Goal: Information Seeking & Learning: Learn about a topic

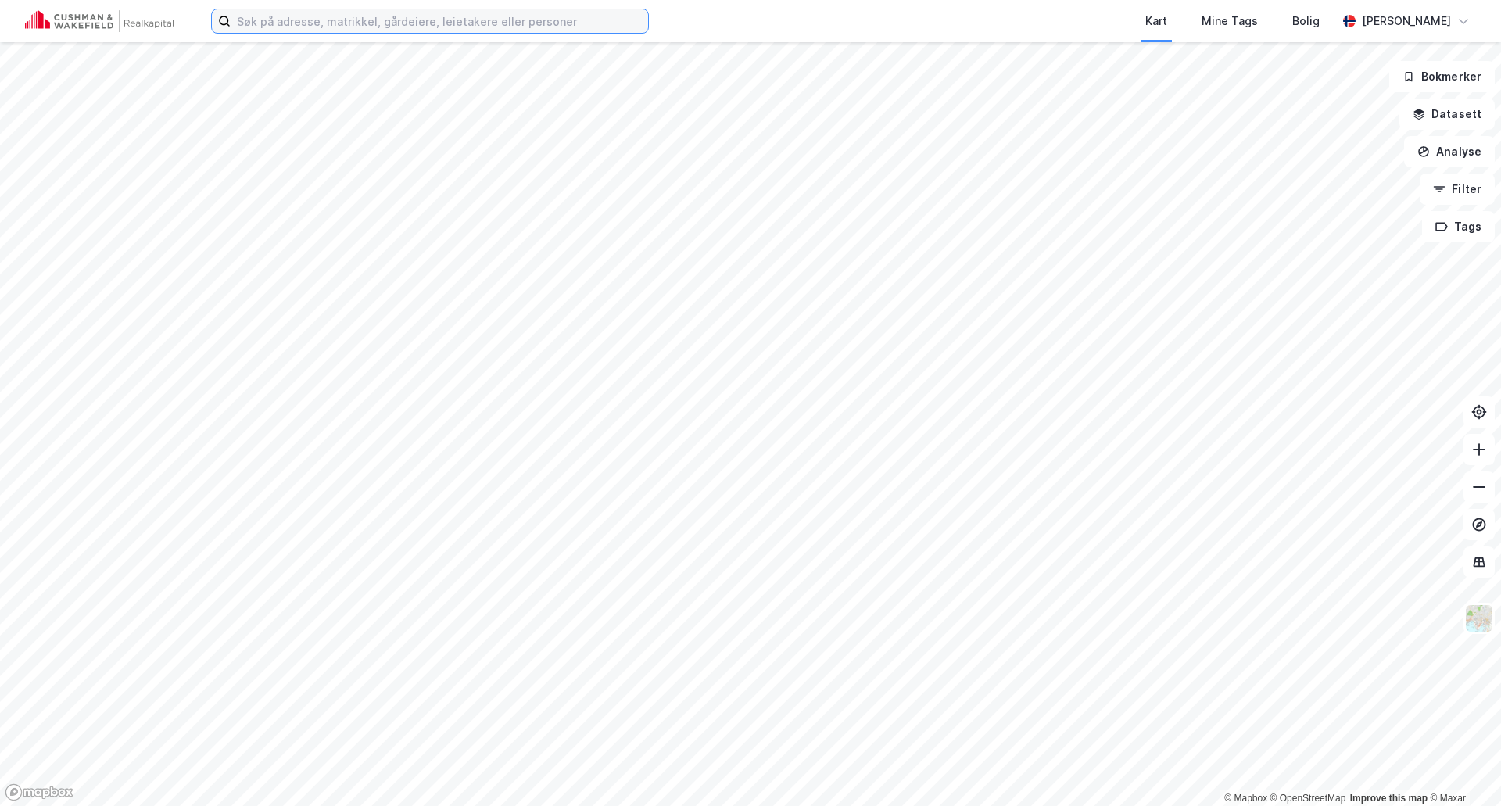
click at [368, 24] on input at bounding box center [440, 20] width 418 height 23
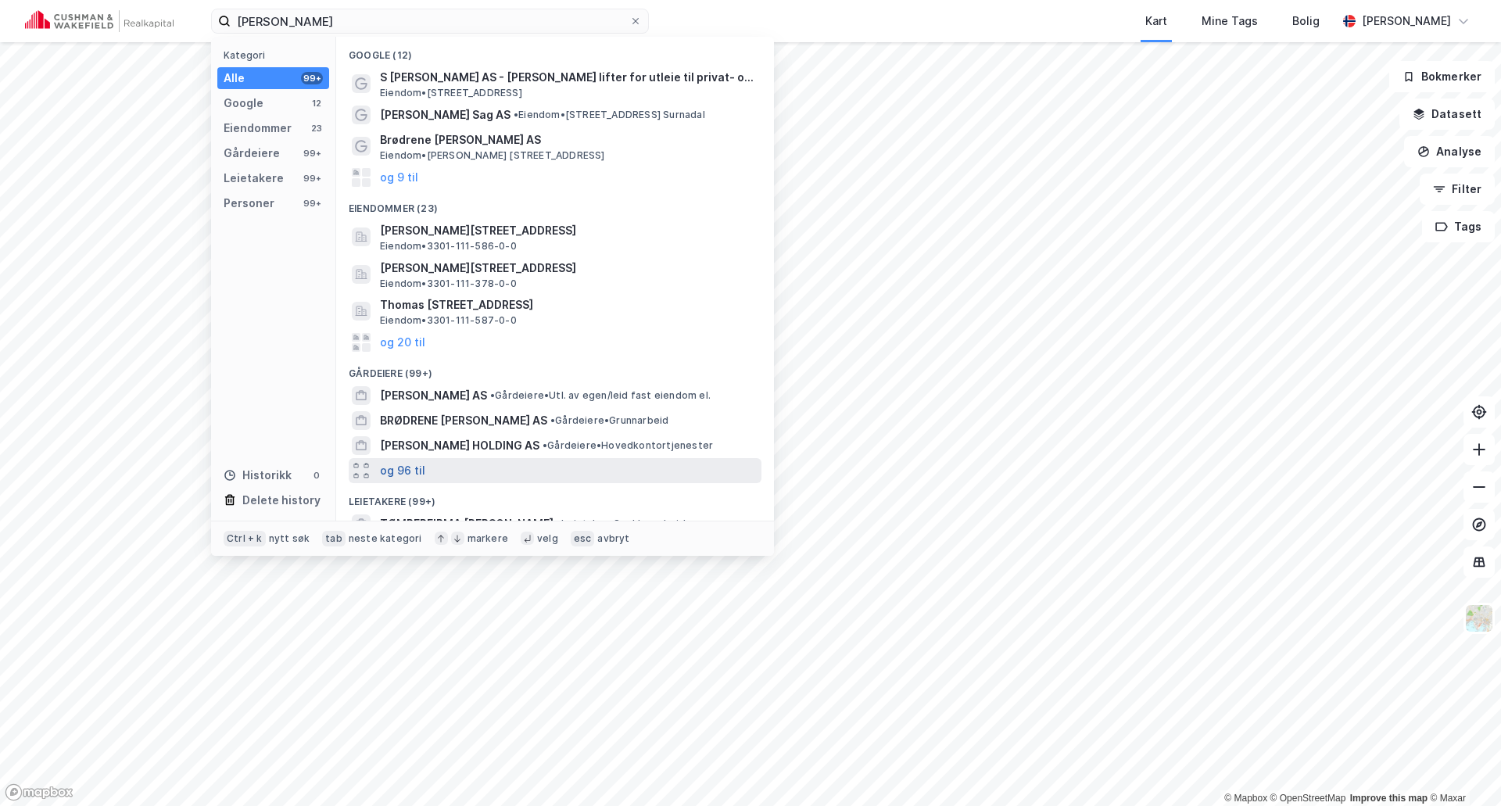
click at [408, 472] on button "og 96 til" at bounding box center [402, 470] width 45 height 19
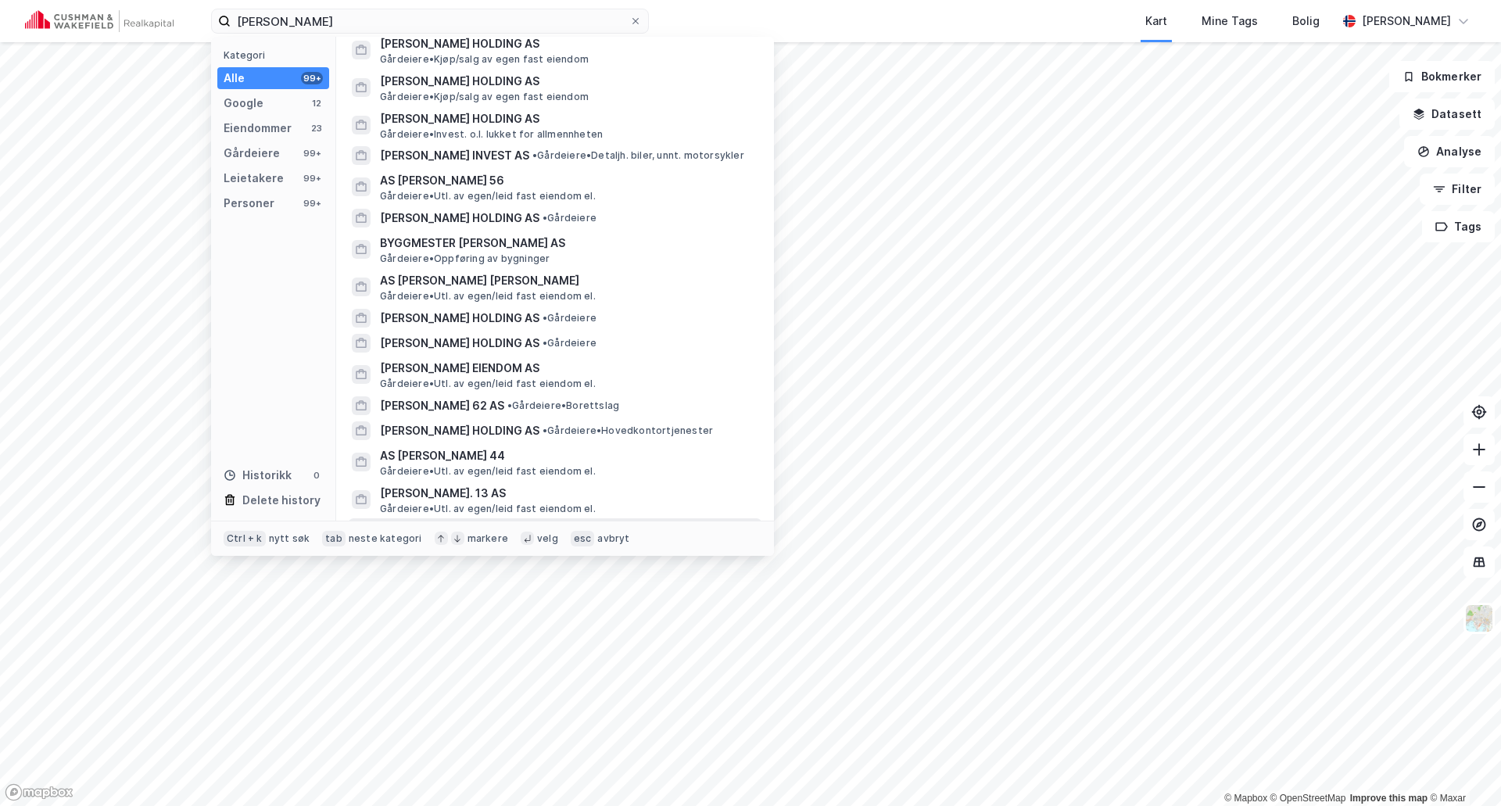
scroll to position [2033, 0]
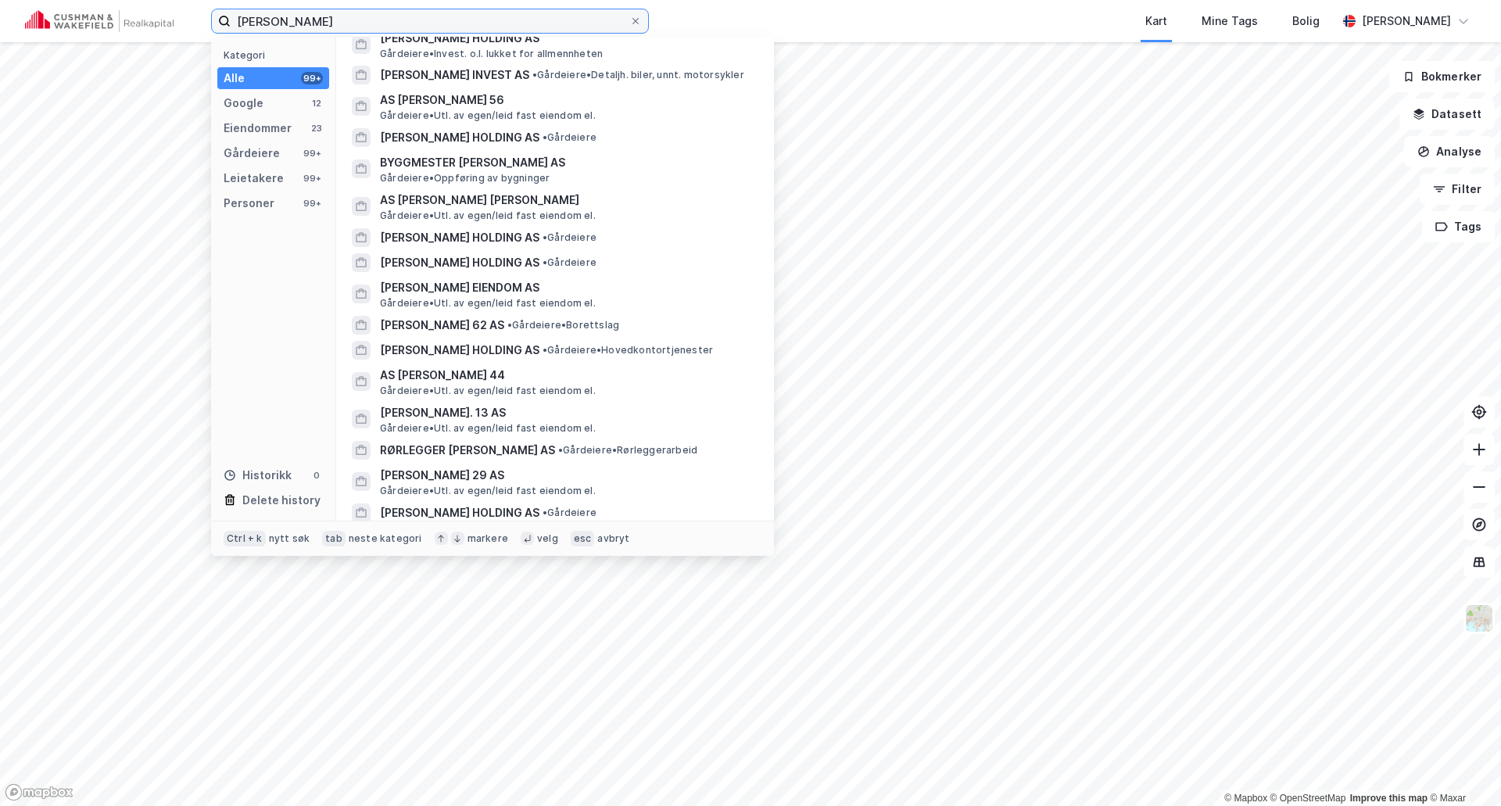
click at [436, 20] on input "[PERSON_NAME]" at bounding box center [430, 20] width 399 height 23
click at [386, 23] on input "[PERSON_NAME]" at bounding box center [430, 20] width 399 height 23
click at [260, 152] on div "Gårdeiere" at bounding box center [252, 153] width 56 height 19
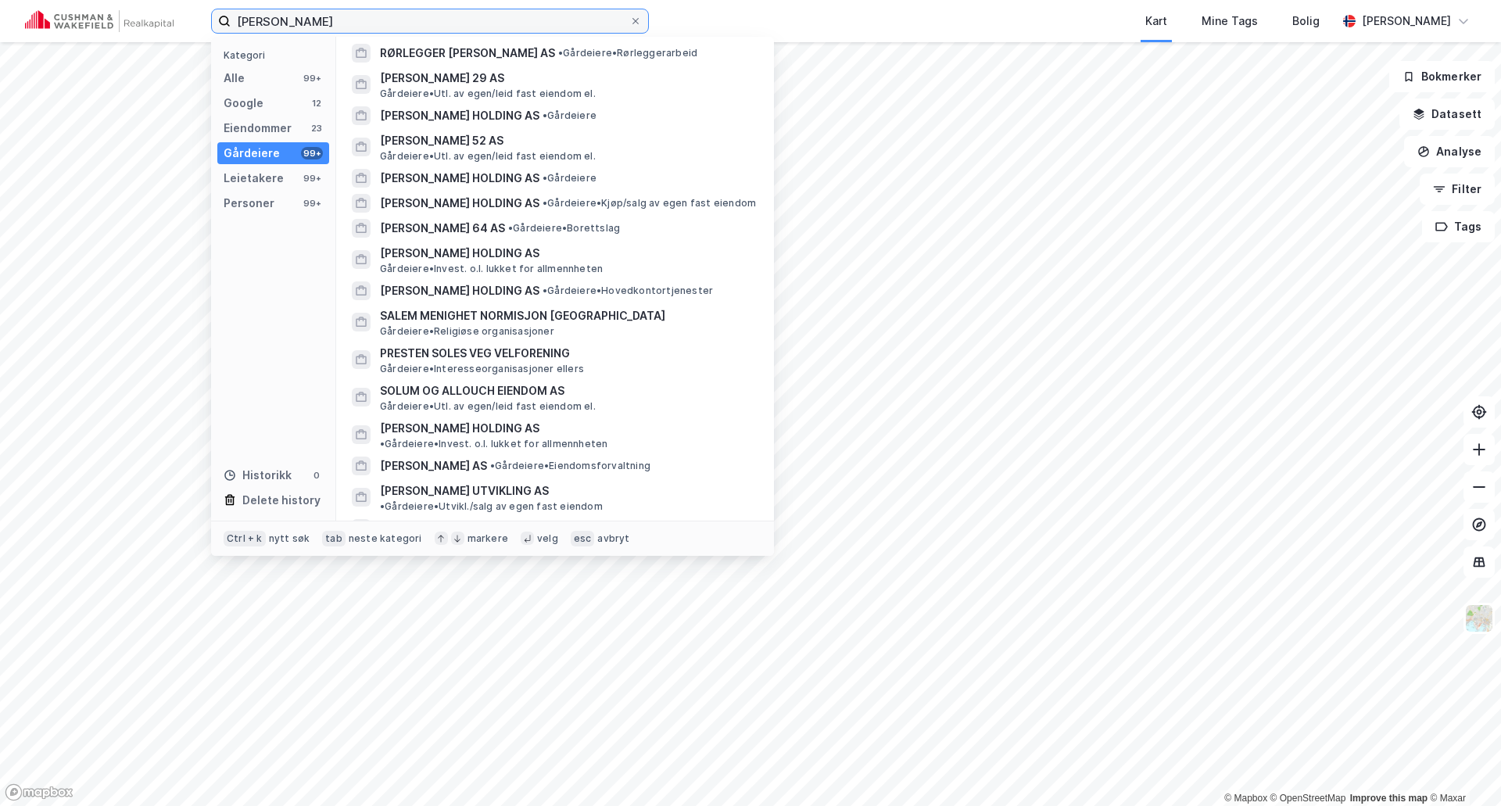
scroll to position [2190, 0]
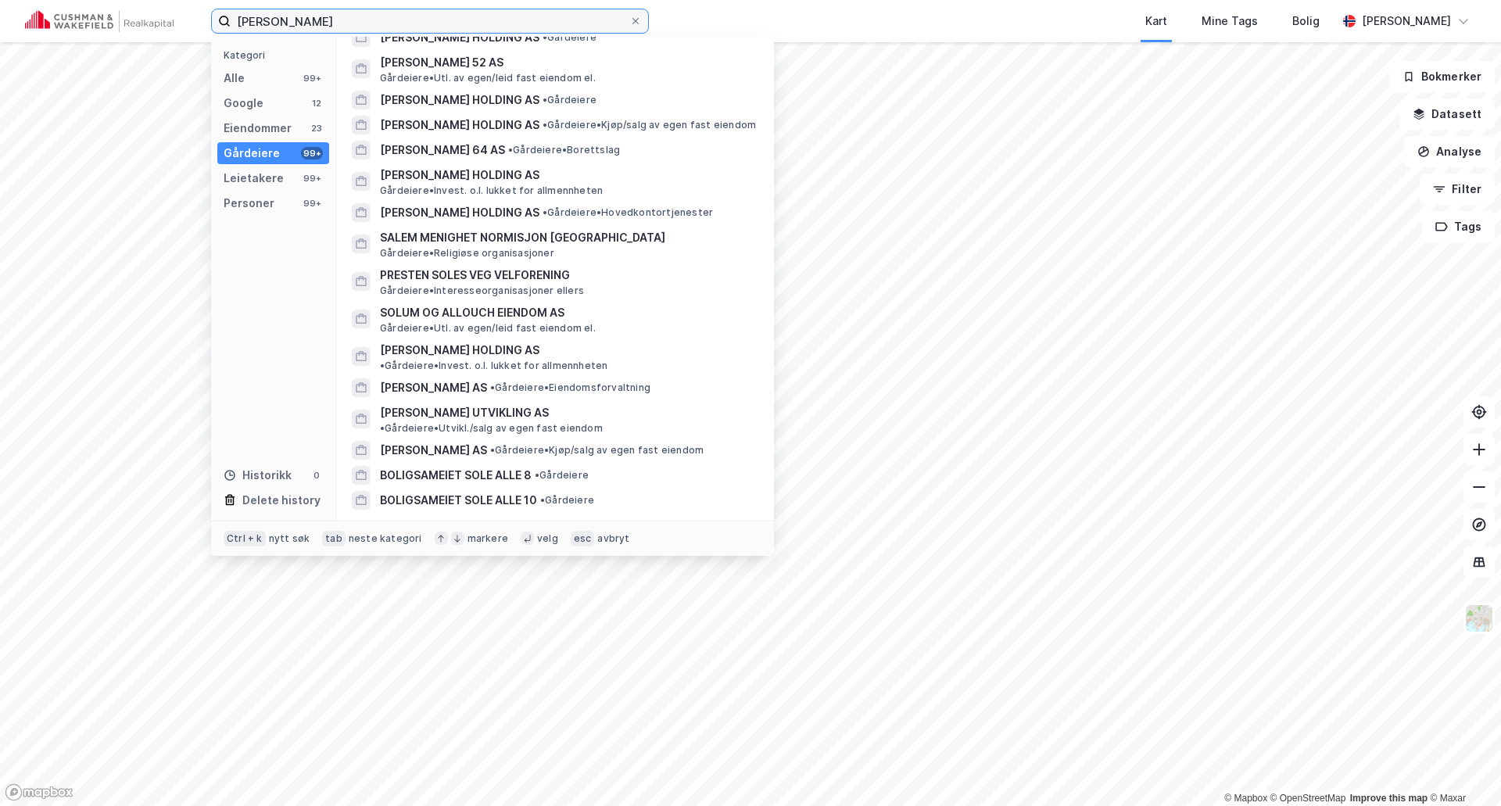
click at [556, 23] on input "thomas solem" at bounding box center [430, 20] width 399 height 23
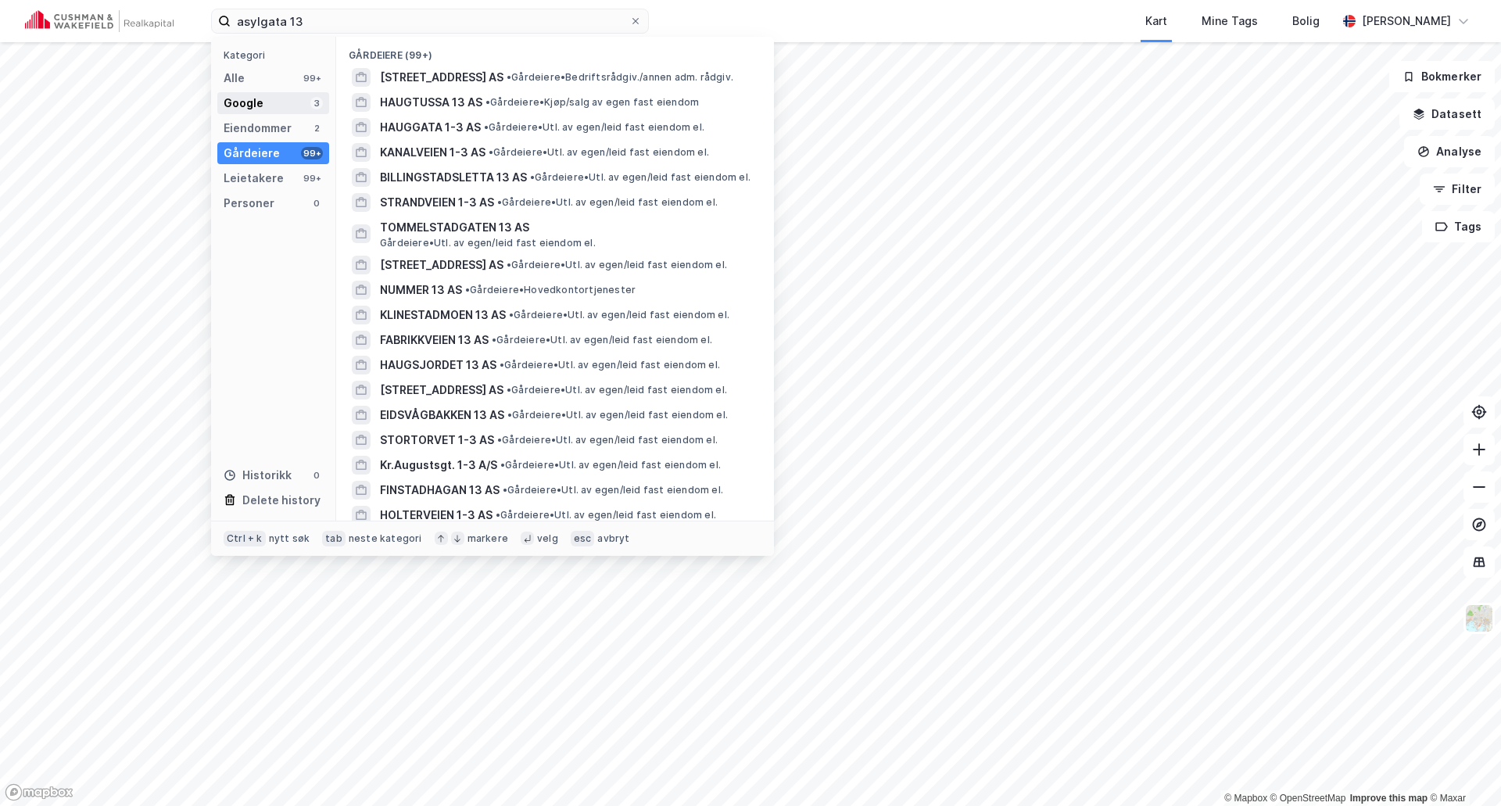
click at [256, 107] on div "Google" at bounding box center [244, 103] width 40 height 19
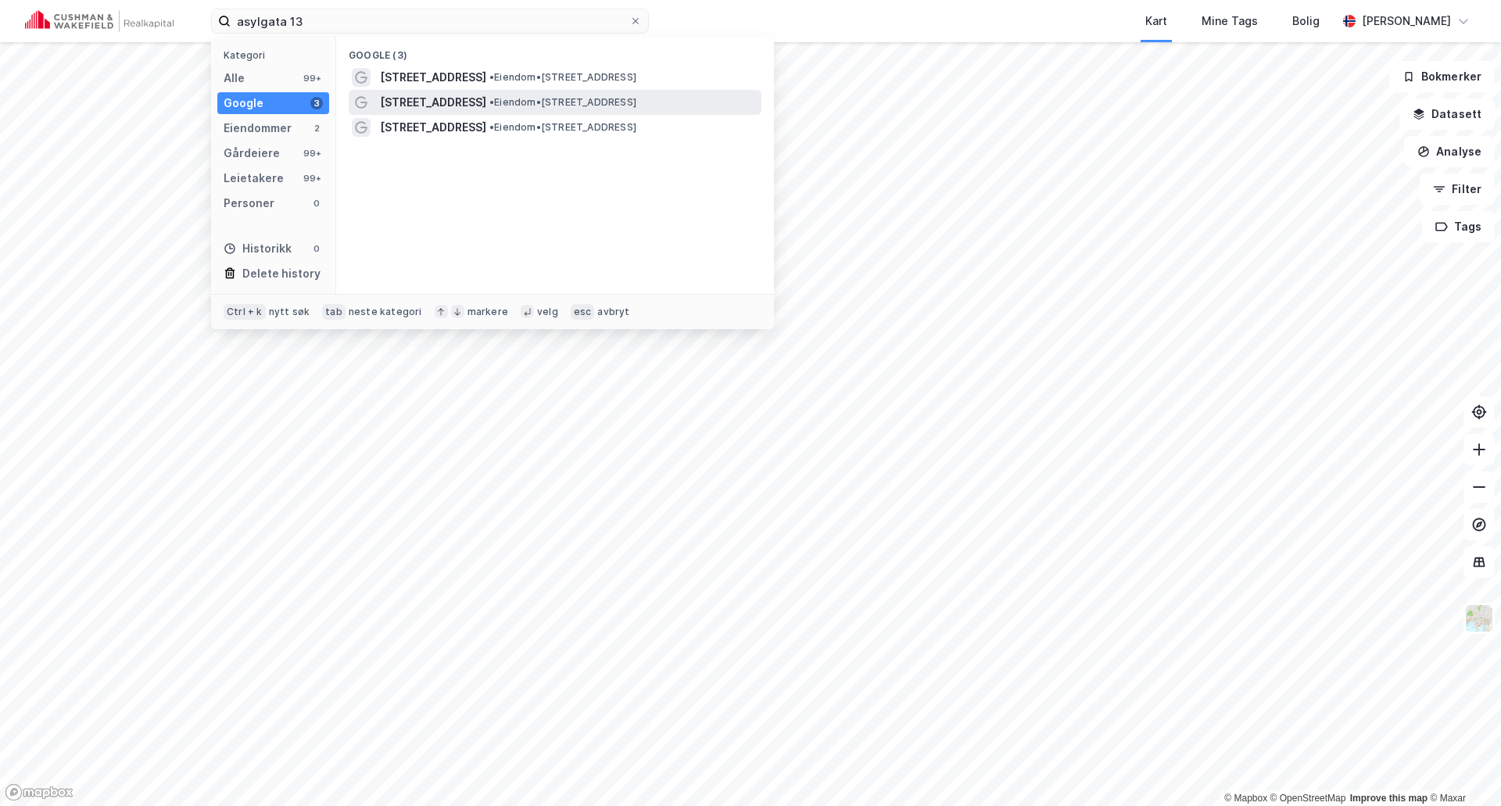
click at [411, 102] on span "[STREET_ADDRESS]" at bounding box center [433, 102] width 106 height 19
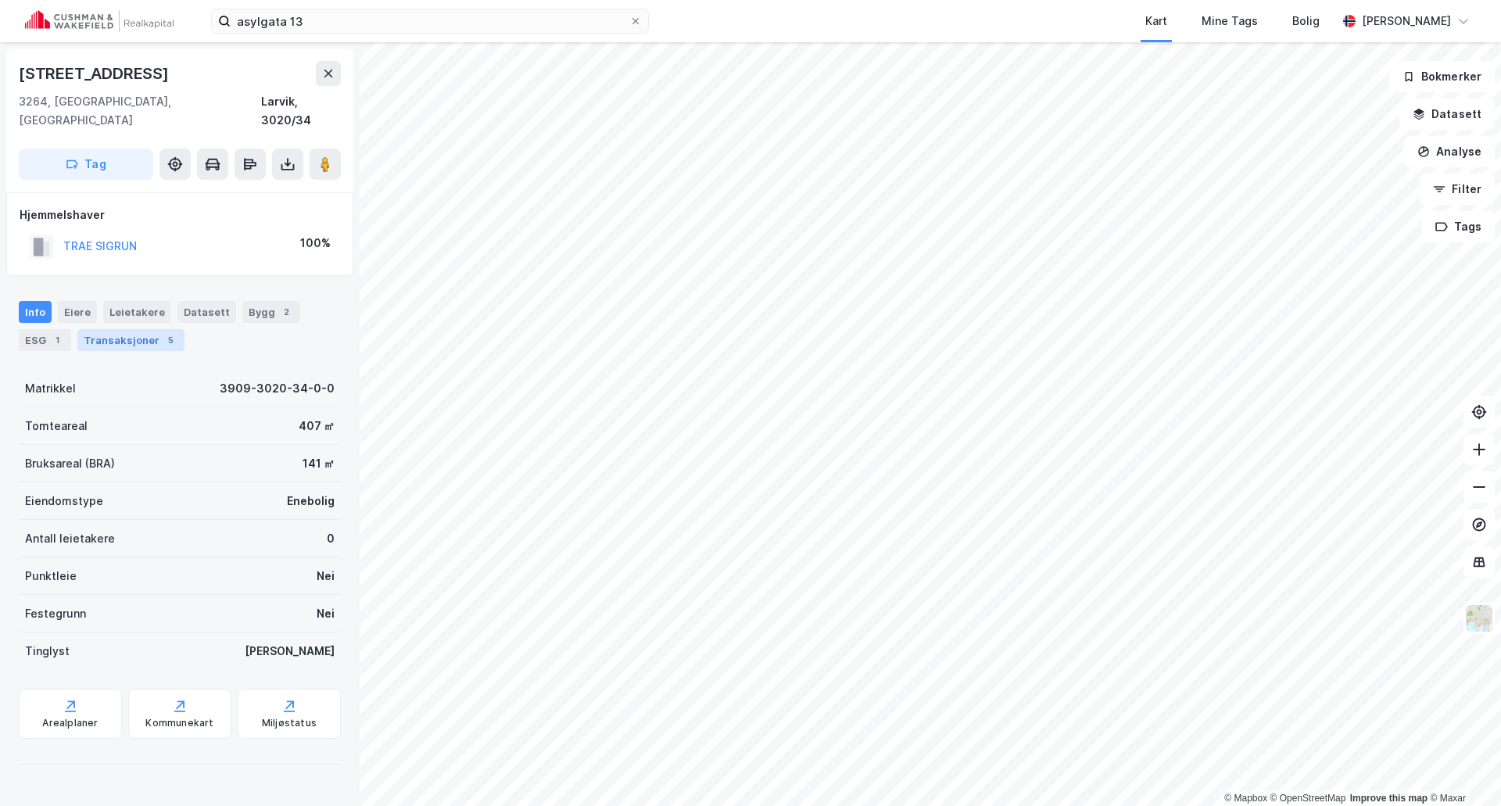
click at [99, 329] on div "Transaksjoner 5" at bounding box center [130, 340] width 107 height 22
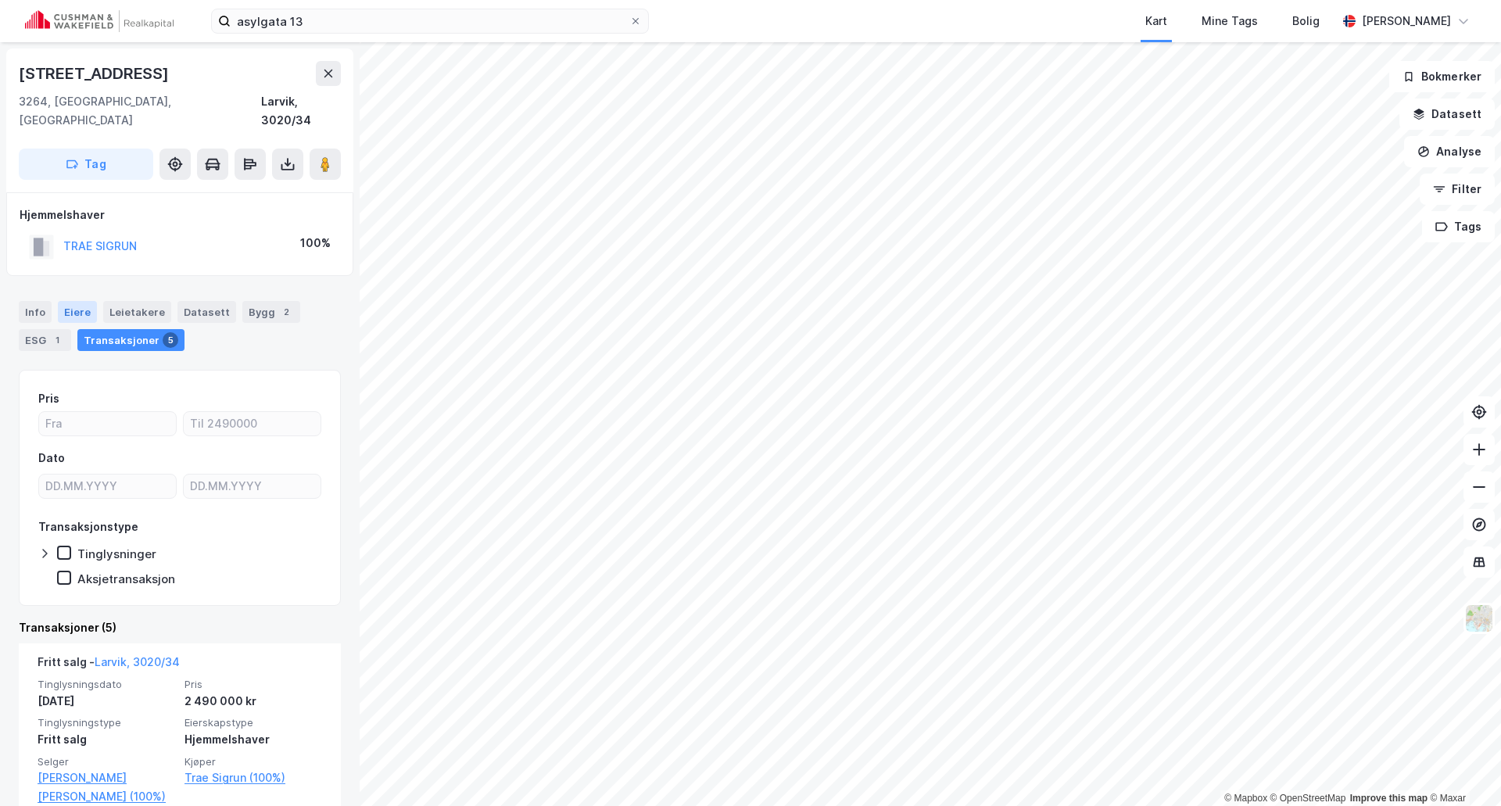
click at [71, 301] on div "Eiere" at bounding box center [77, 312] width 39 height 22
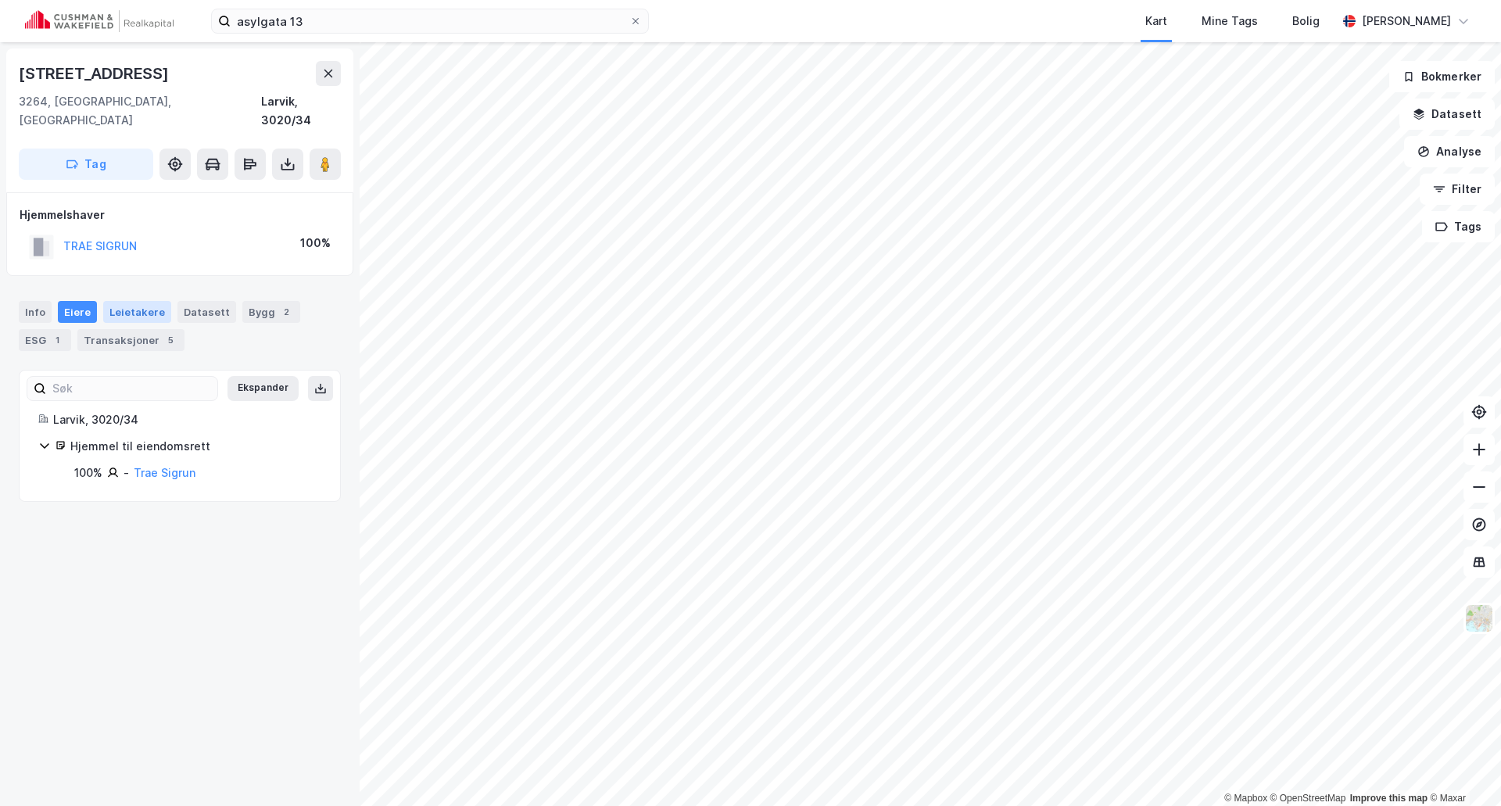
click at [143, 301] on div "Leietakere" at bounding box center [137, 312] width 68 height 22
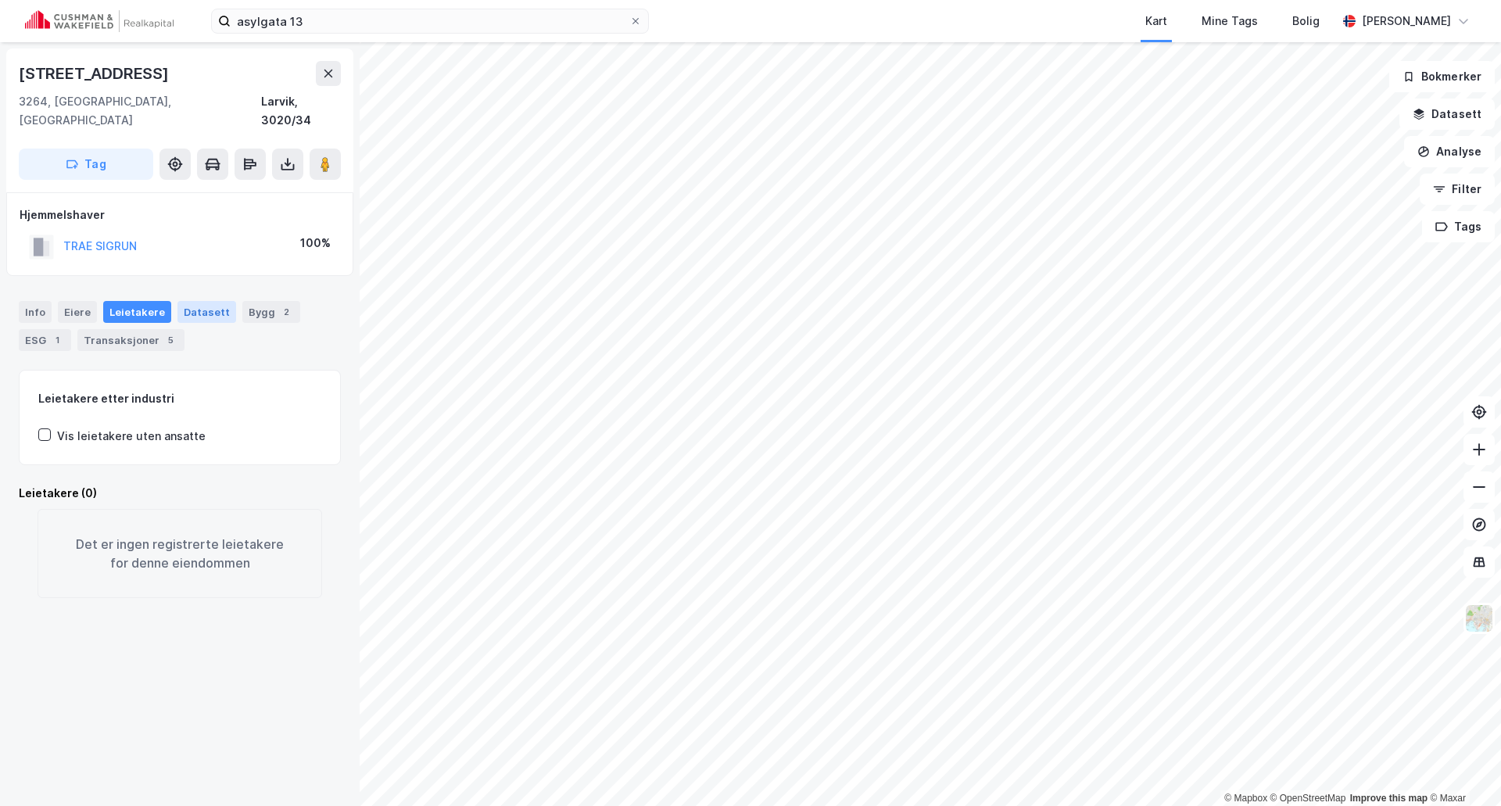
click at [198, 301] on div "Datasett" at bounding box center [207, 312] width 59 height 22
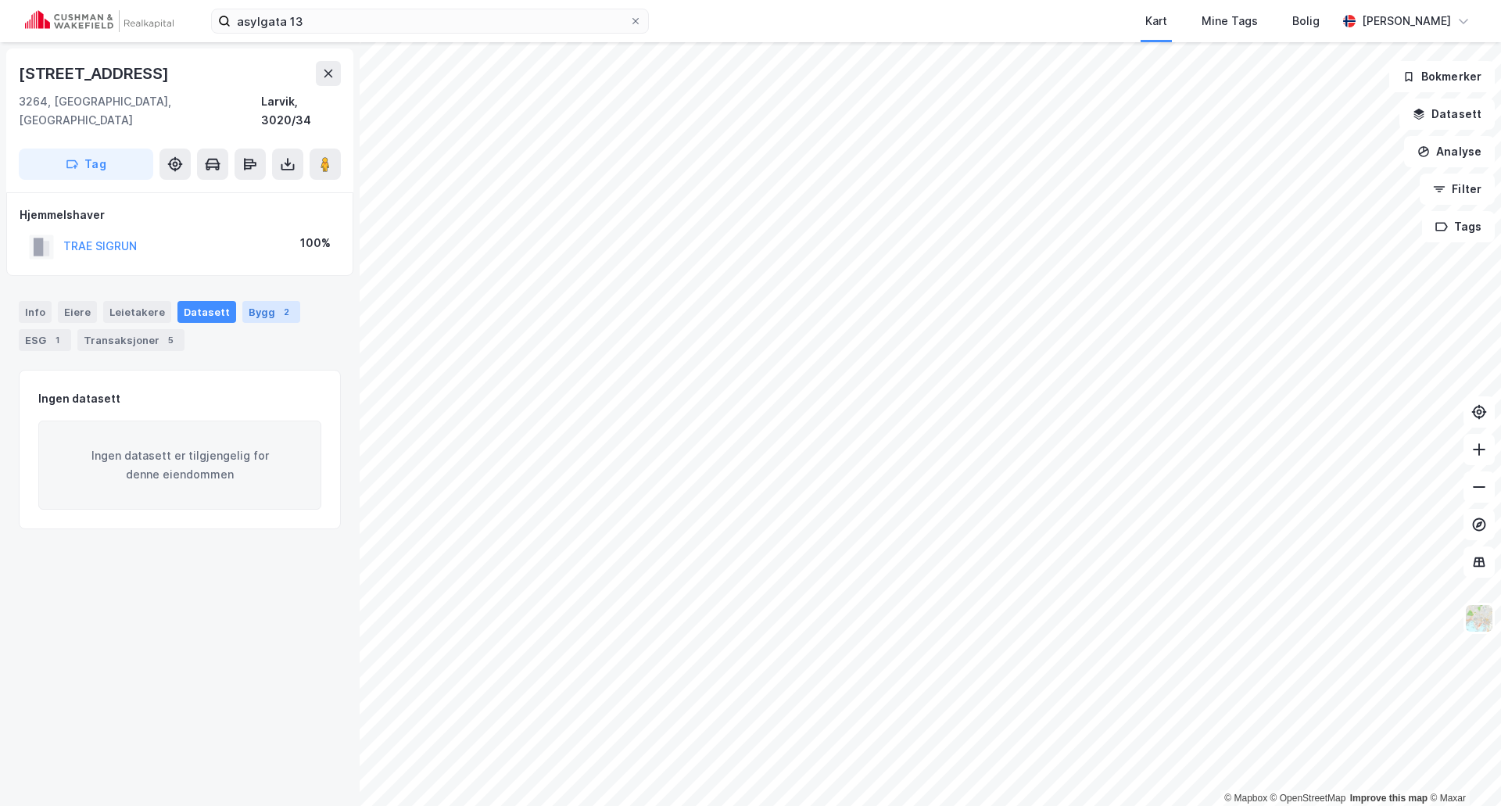
click at [246, 301] on div "Bygg 2" at bounding box center [271, 312] width 58 height 22
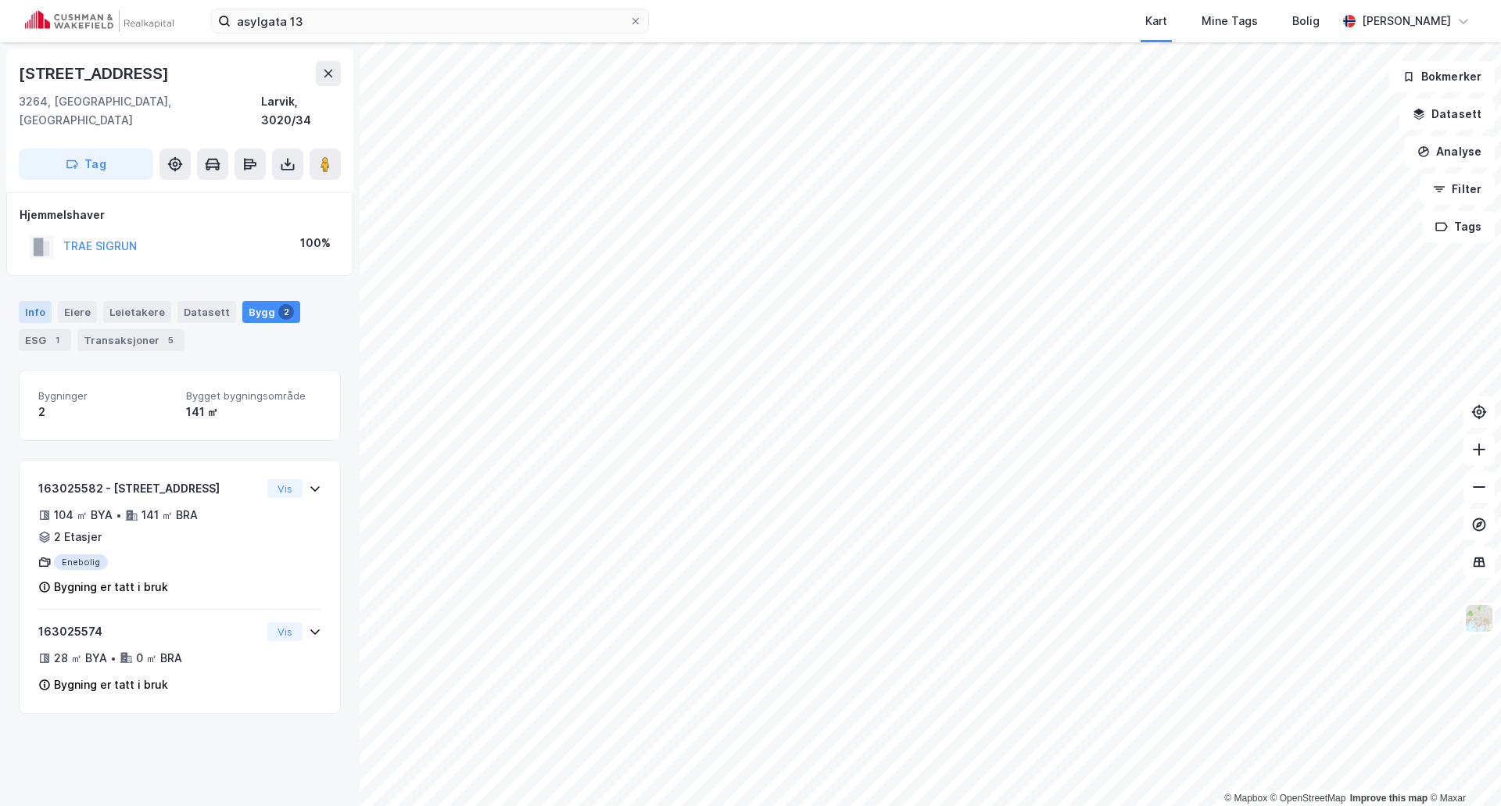
click at [35, 301] on div "Info" at bounding box center [35, 312] width 33 height 22
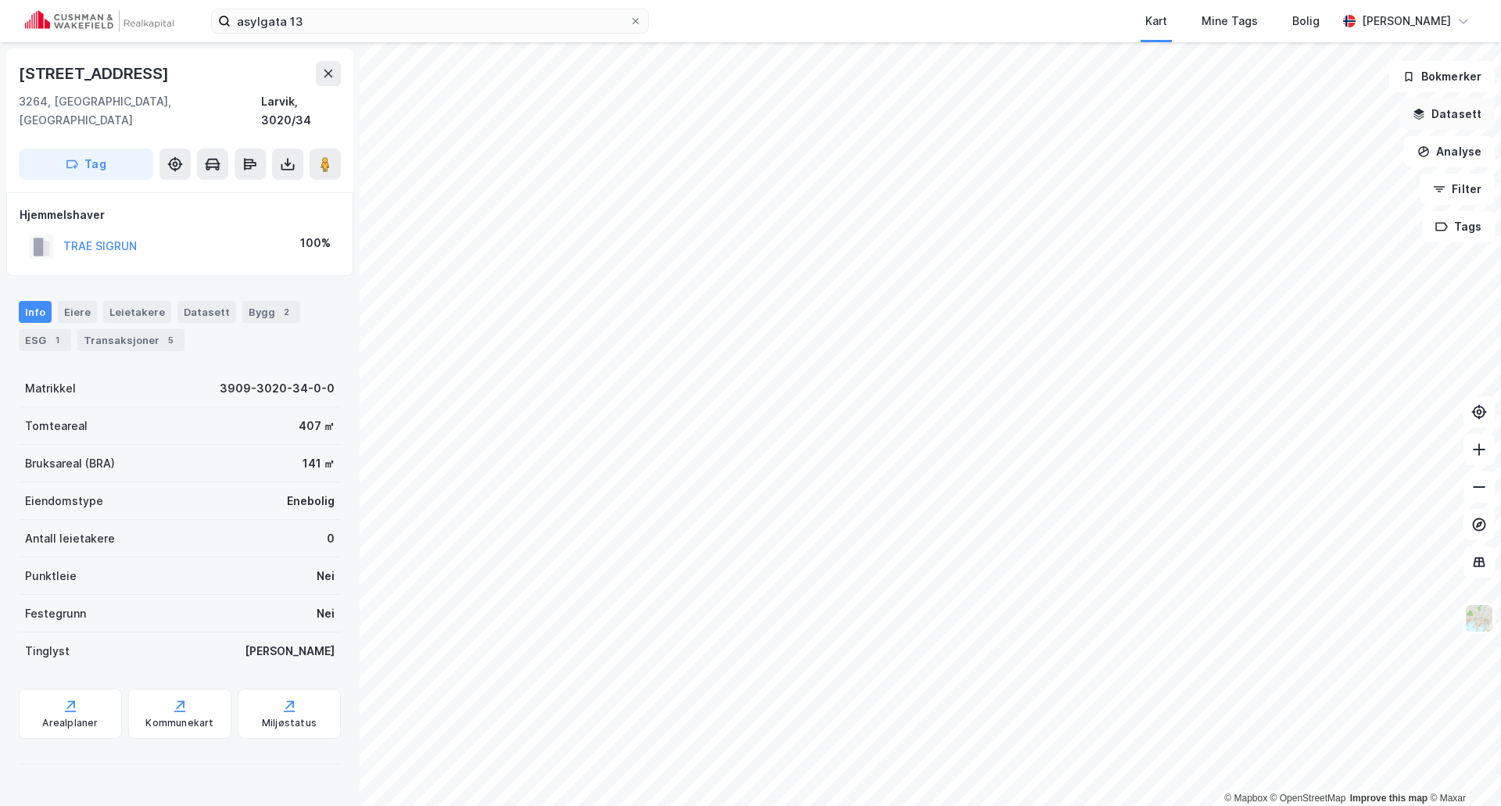
click at [1469, 106] on button "Datasett" at bounding box center [1447, 114] width 95 height 31
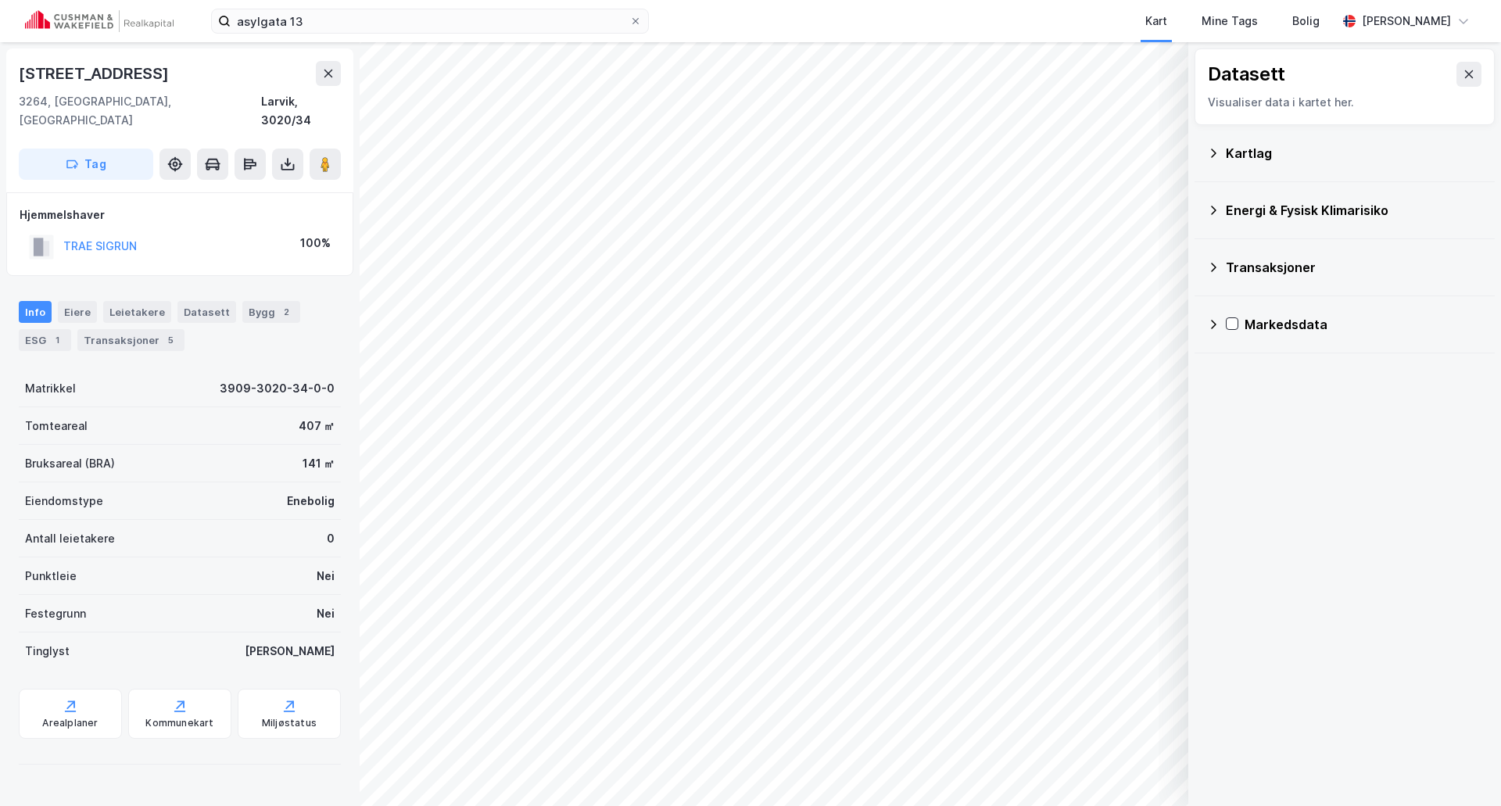
click at [1228, 145] on div "Kartlag" at bounding box center [1354, 153] width 256 height 19
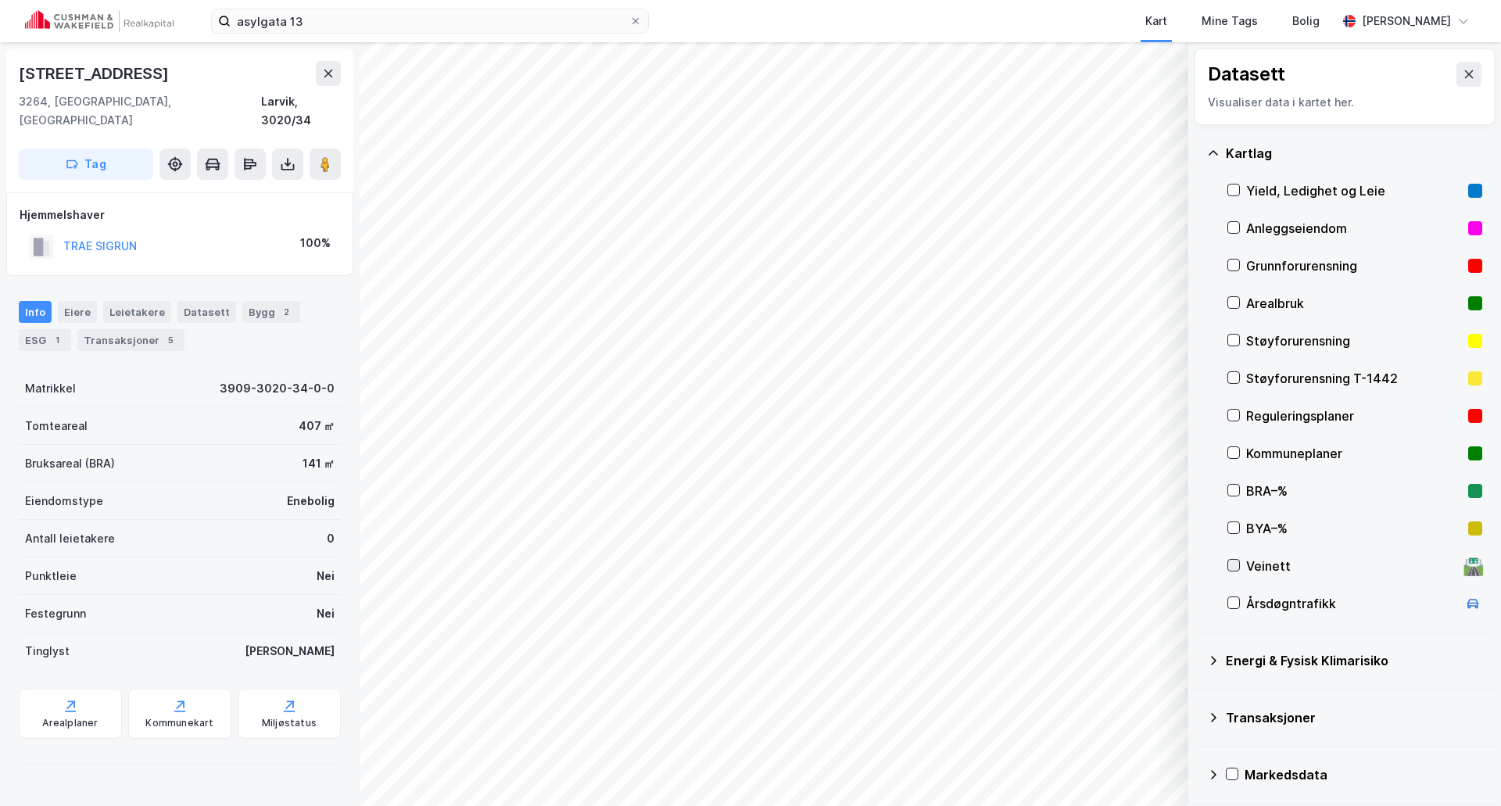
click at [1231, 562] on icon at bounding box center [1233, 565] width 11 height 11
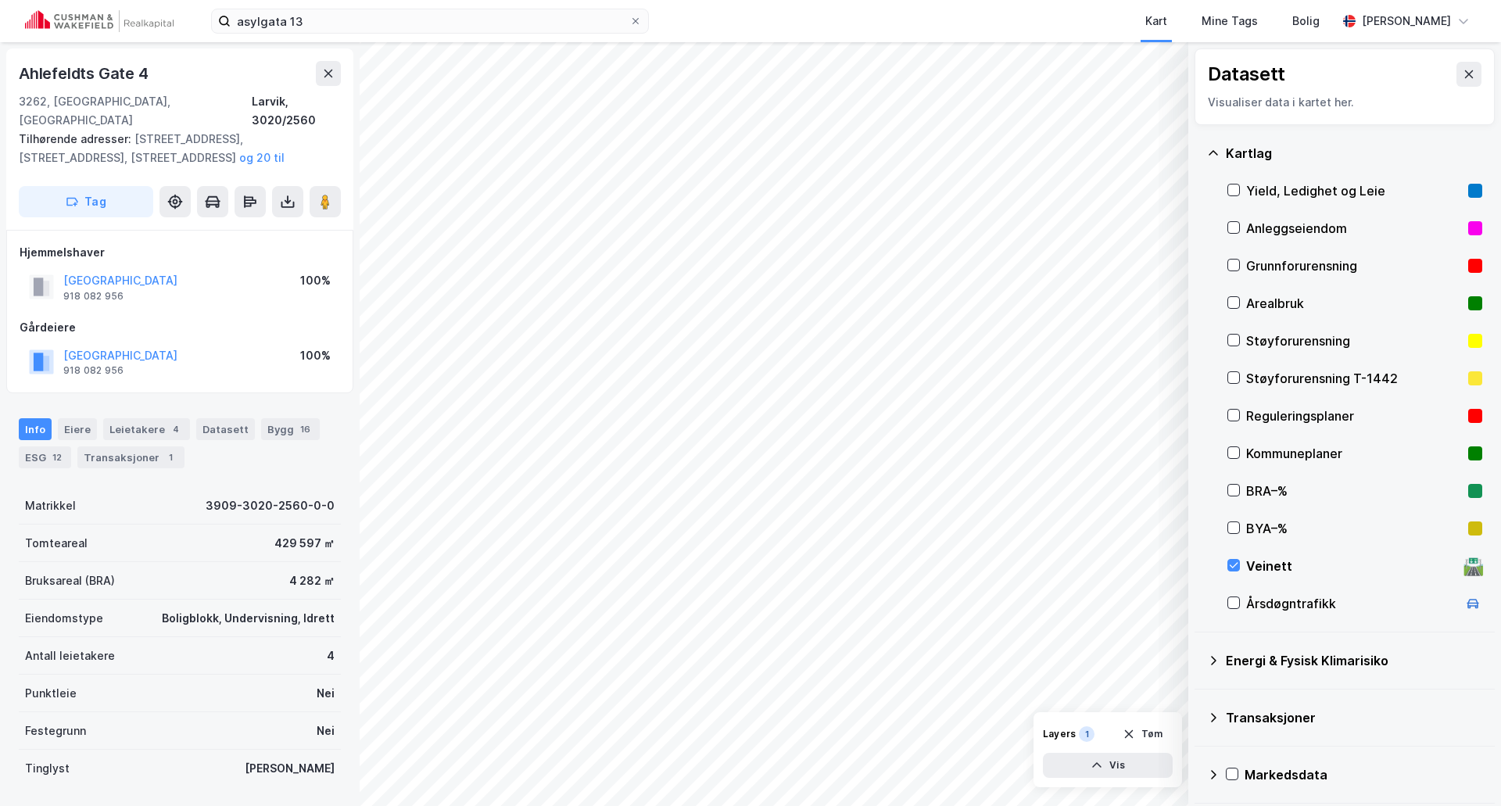
scroll to position [2, 0]
click at [325, 68] on icon at bounding box center [329, 72] width 9 height 8
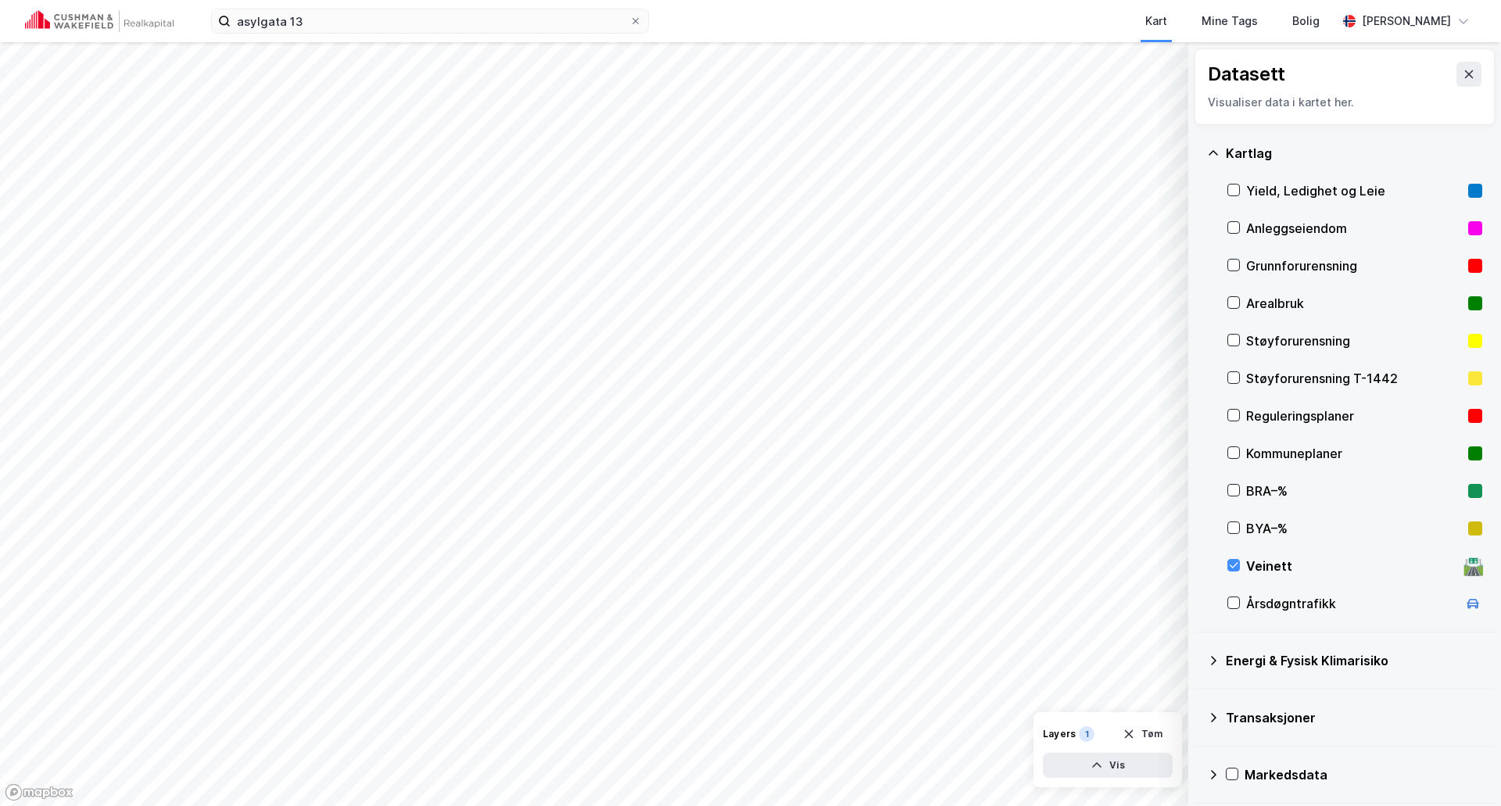
click at [1253, 371] on div "Støyforurensning T-1442" at bounding box center [1354, 378] width 216 height 19
click at [1242, 562] on div "Veinett 🛣️" at bounding box center [1355, 566] width 255 height 38
click at [309, 34] on div "asylgata 13 Kart Mine Tags Bolig Frikk Hoven" at bounding box center [750, 21] width 1501 height 42
click at [321, 24] on input "asylgata 13" at bounding box center [430, 20] width 399 height 23
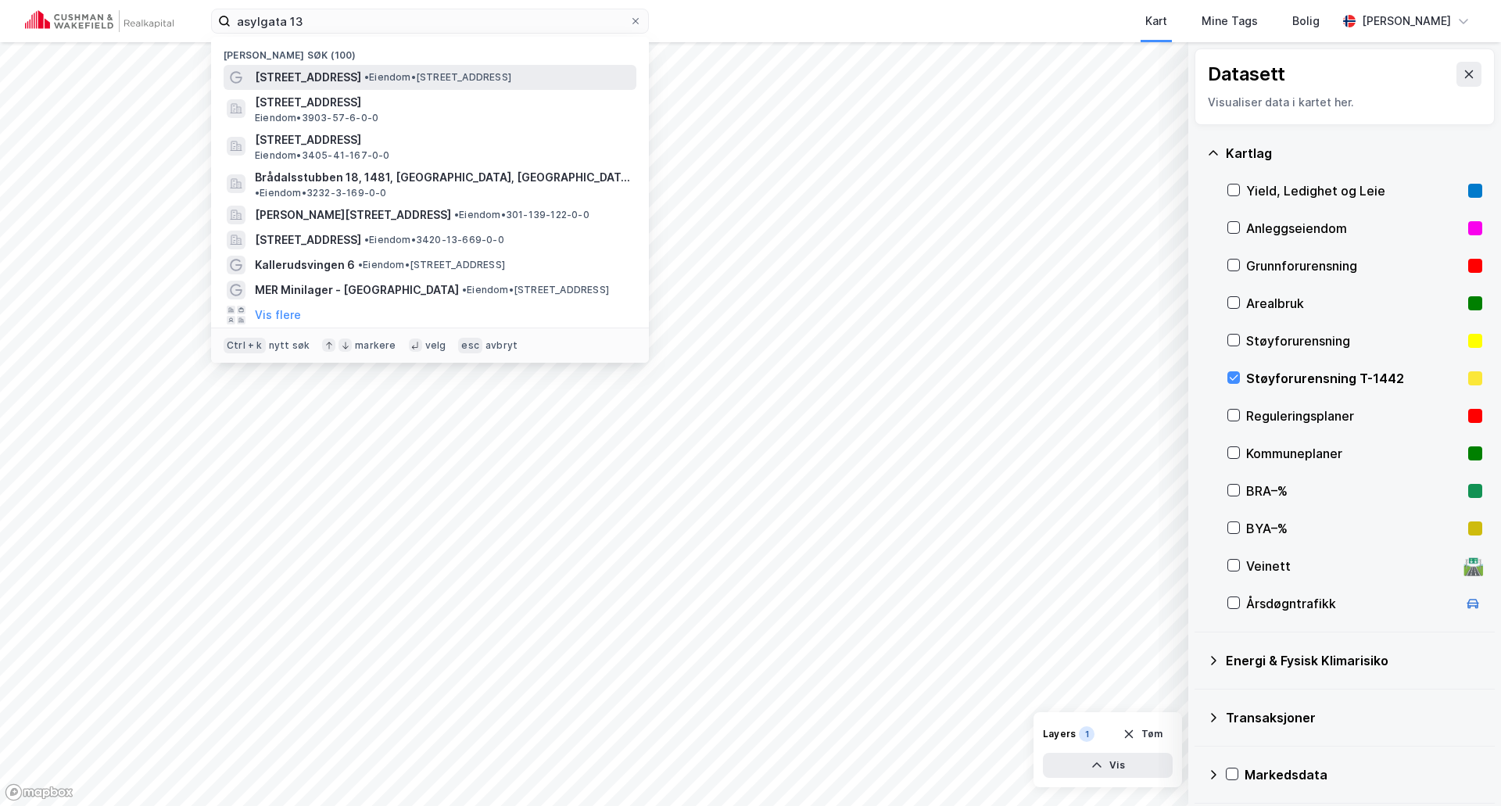
click at [309, 69] on span "[STREET_ADDRESS]" at bounding box center [308, 77] width 106 height 19
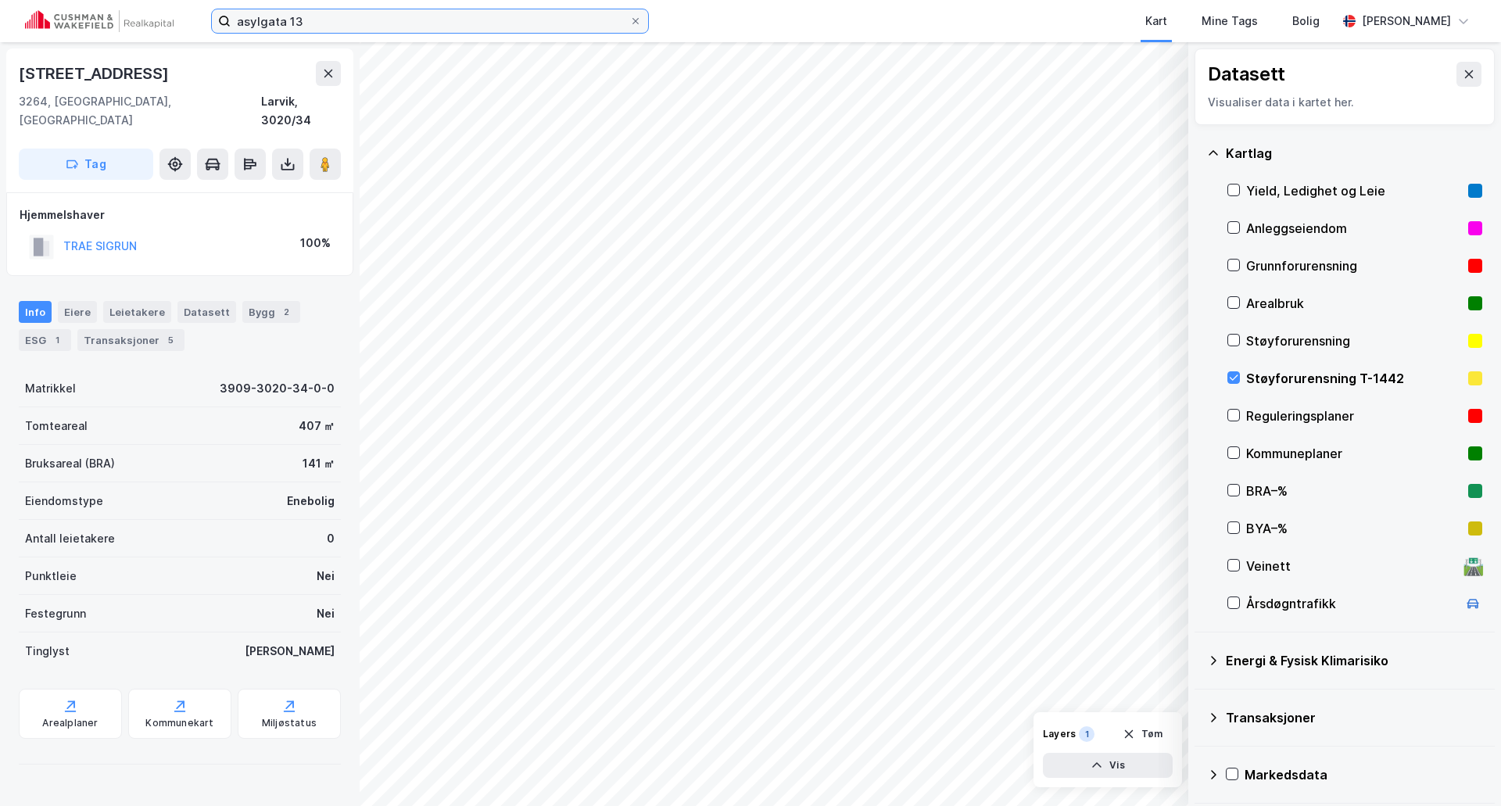
click at [387, 30] on input "asylgata 13" at bounding box center [430, 20] width 399 height 23
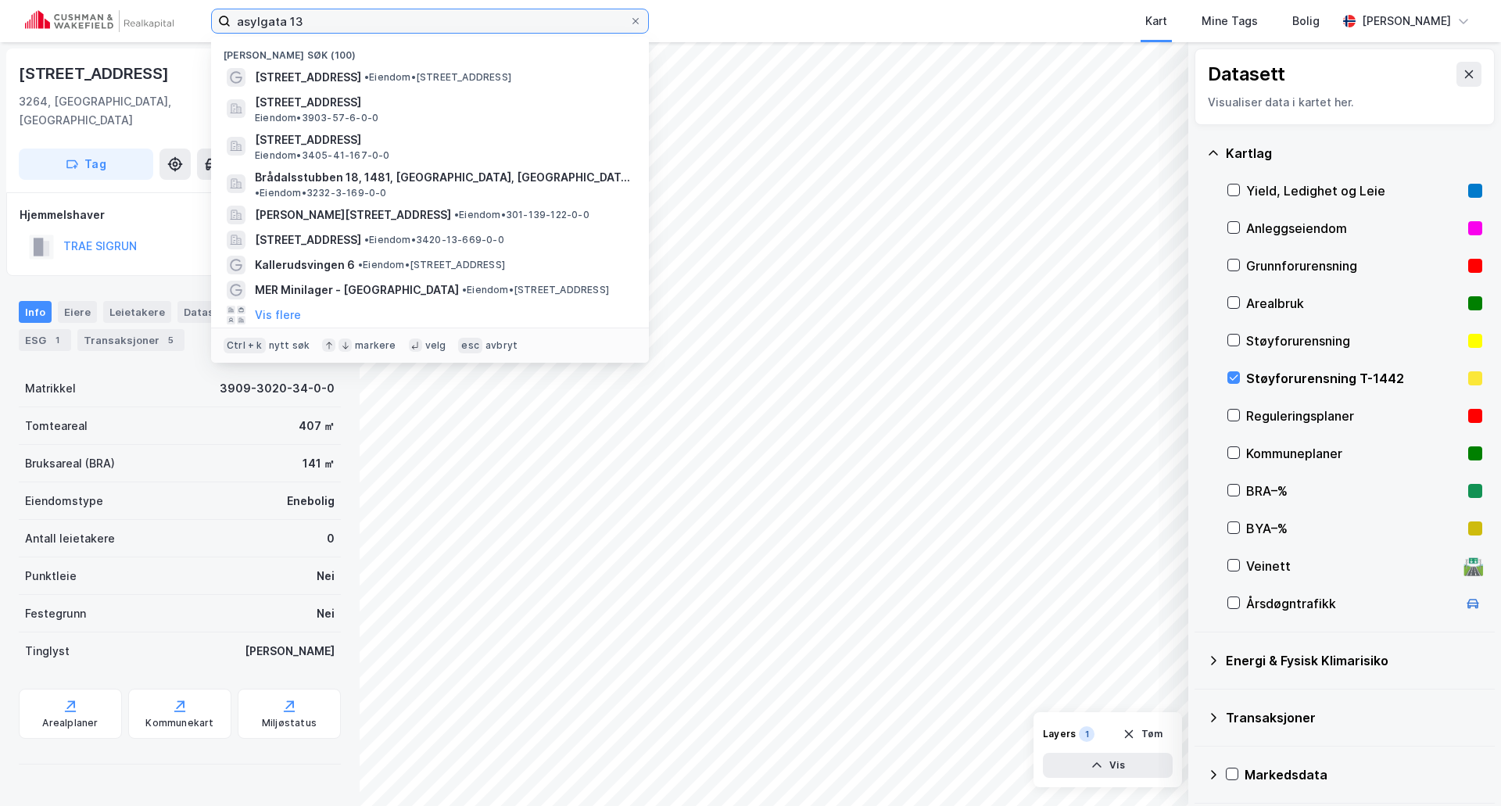
click at [386, 27] on input "asylgata 13" at bounding box center [430, 20] width 399 height 23
drag, startPoint x: 386, startPoint y: 27, endPoint x: 393, endPoint y: 23, distance: 8.1
click at [387, 27] on input "asylgata 13" at bounding box center [430, 20] width 399 height 23
click at [441, 25] on input "asylgata 13" at bounding box center [430, 20] width 399 height 23
click at [441, 24] on input "asylgata 13" at bounding box center [430, 20] width 399 height 23
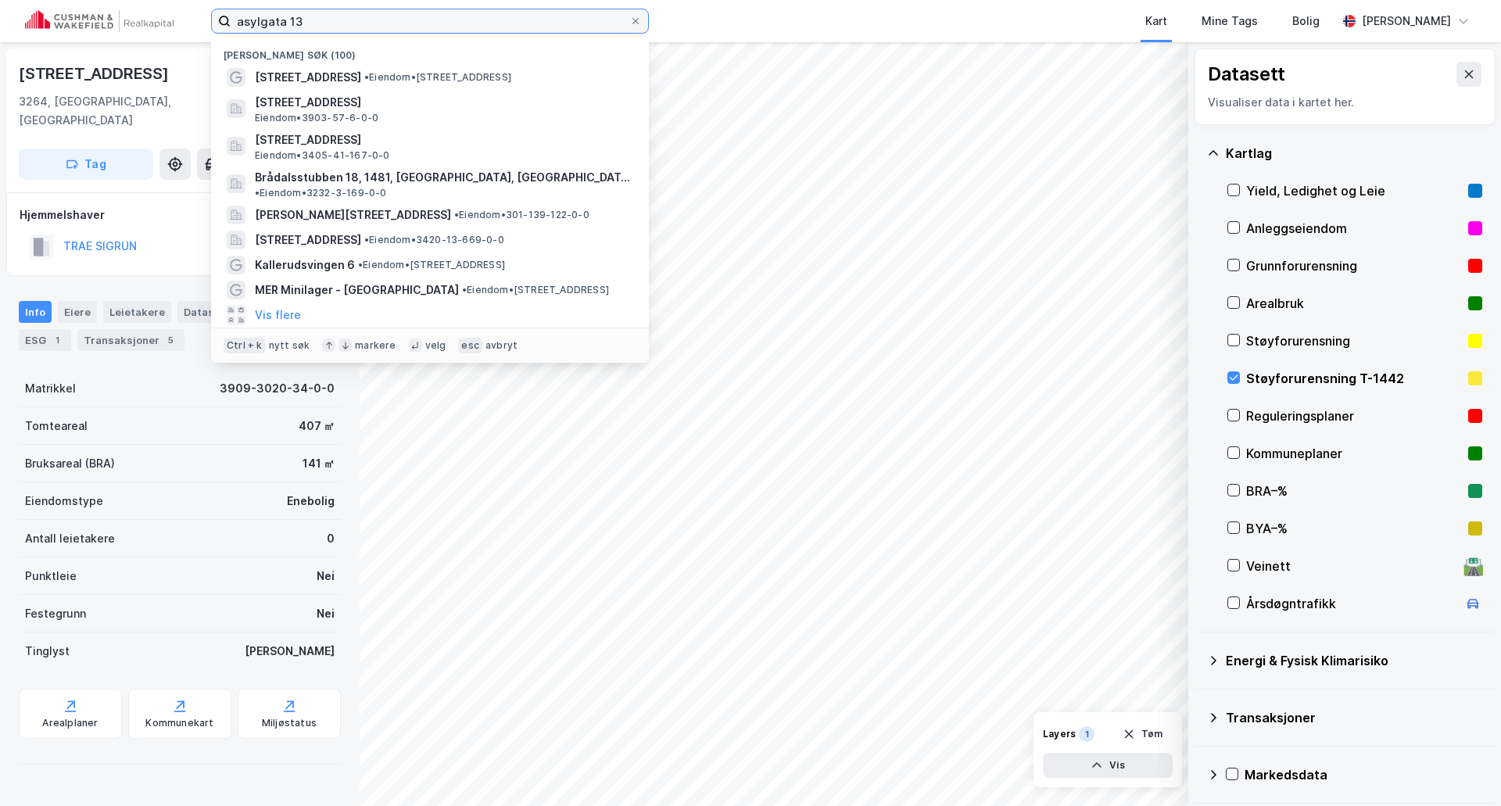
click at [441, 26] on input "asylgata 13" at bounding box center [430, 20] width 399 height 23
paste input "[STREET_ADDRESS]"
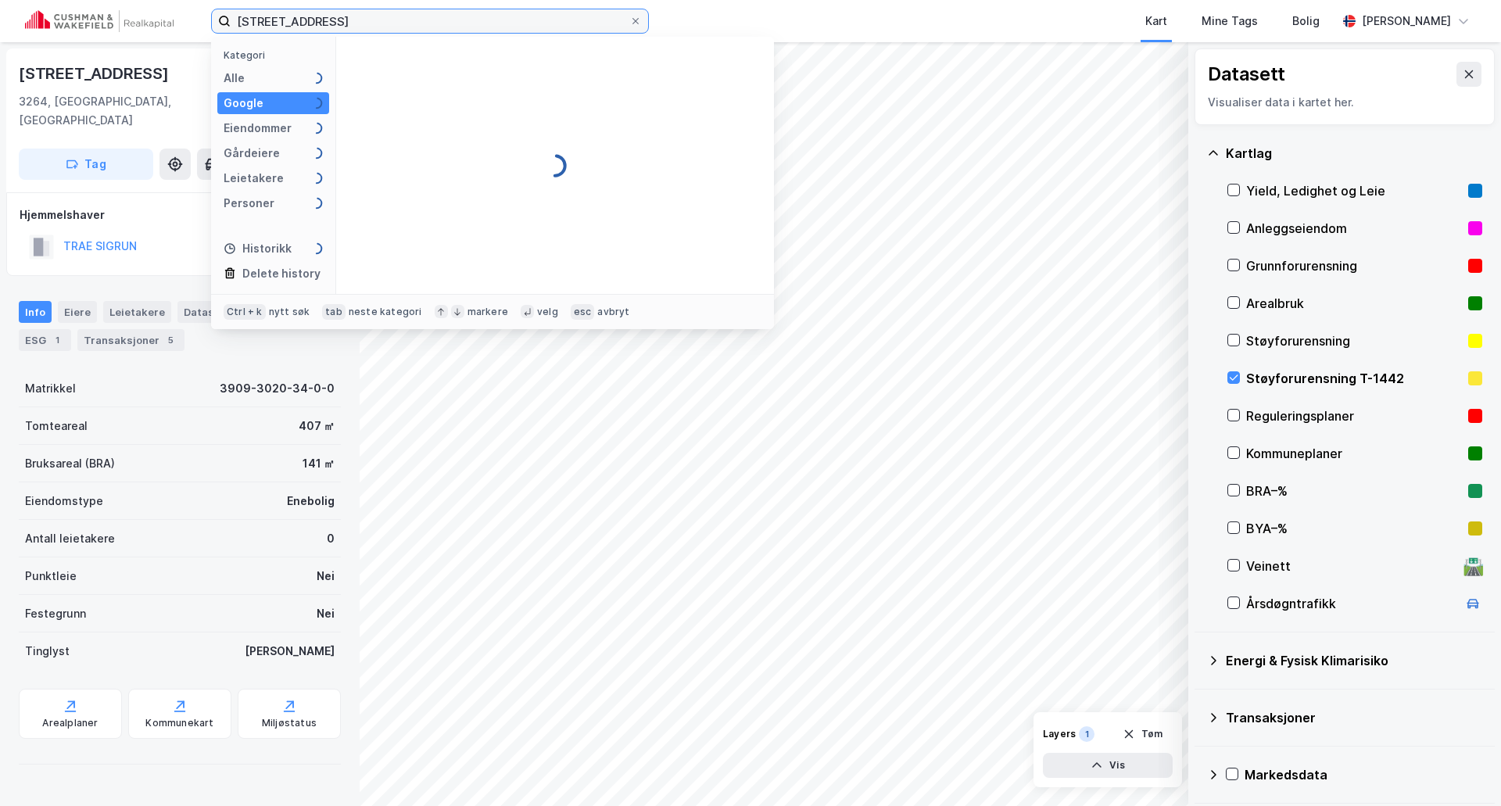
type input "[STREET_ADDRESS]"
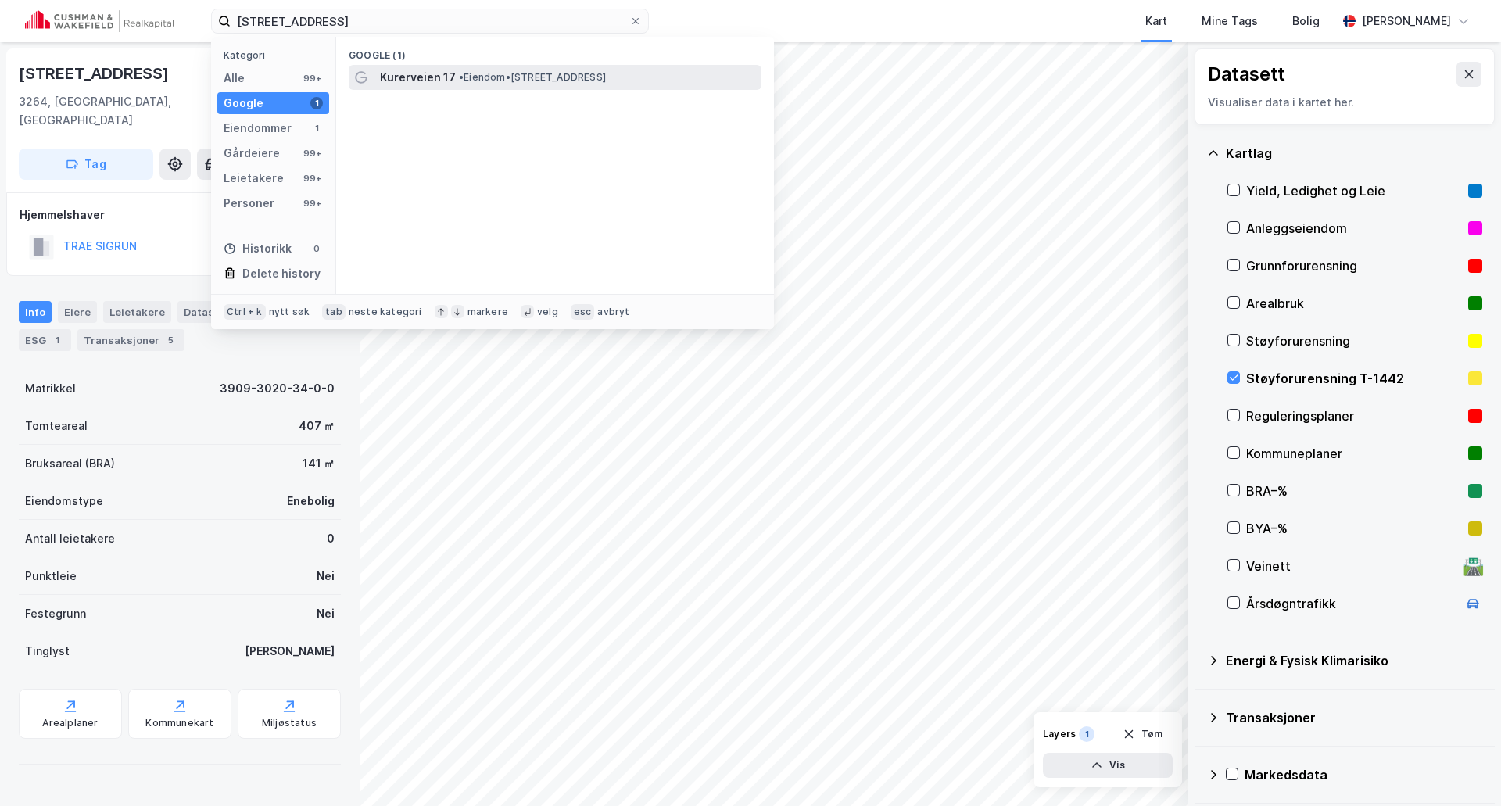
click at [444, 77] on span "Kurerveien 17" at bounding box center [418, 77] width 76 height 19
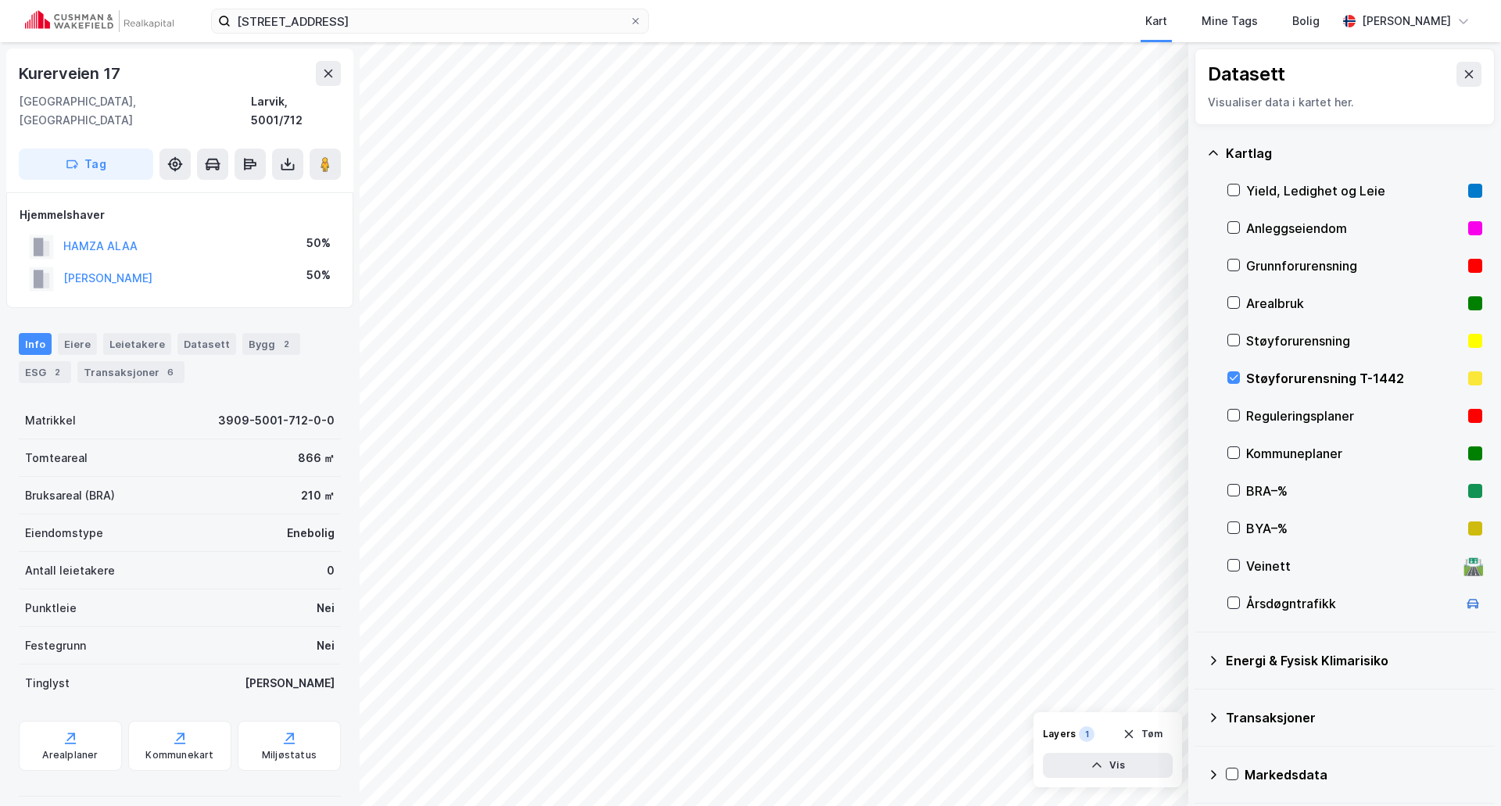
scroll to position [2, 0]
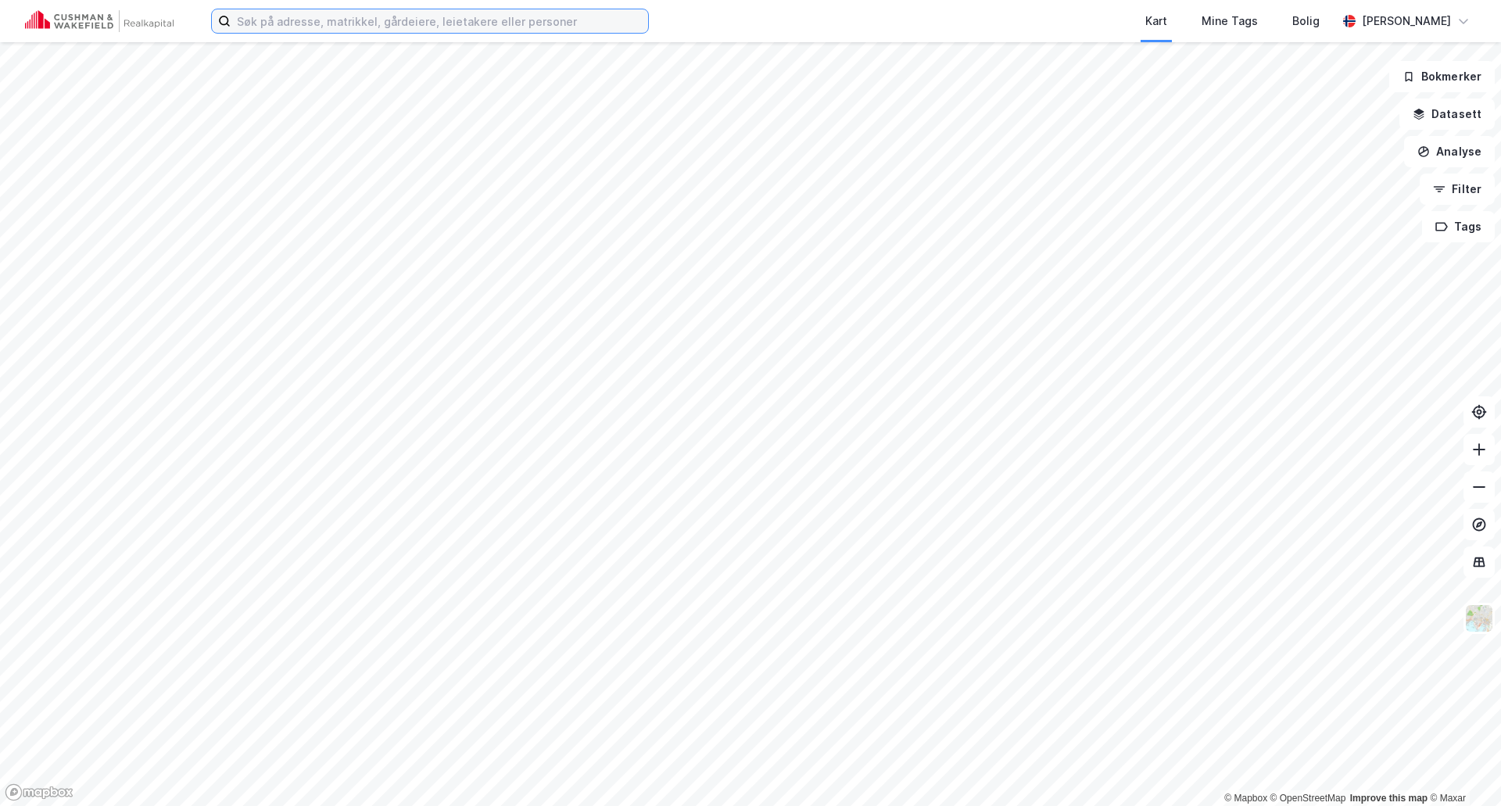
click at [441, 21] on input at bounding box center [440, 20] width 418 height 23
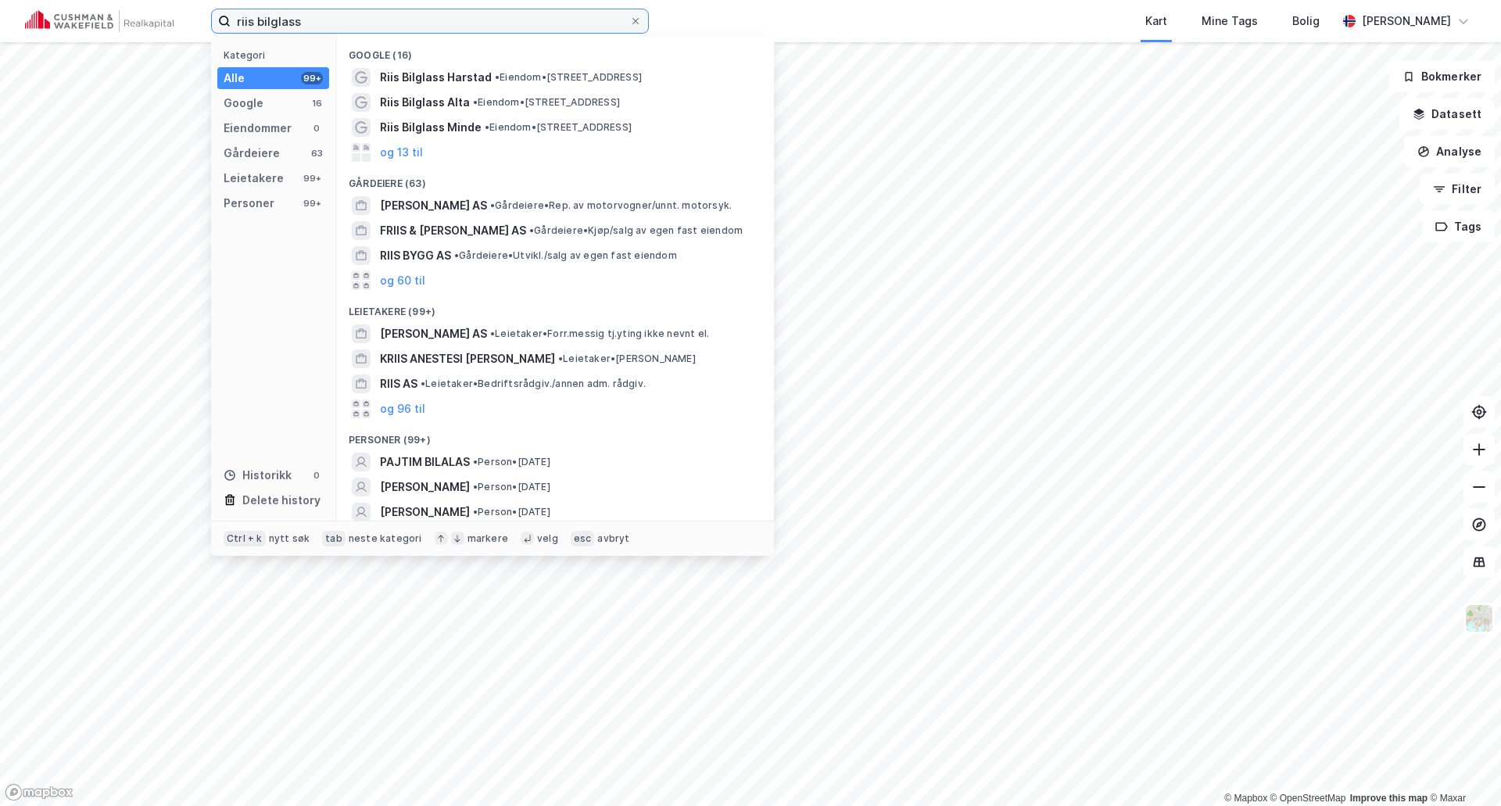
type input "riis"
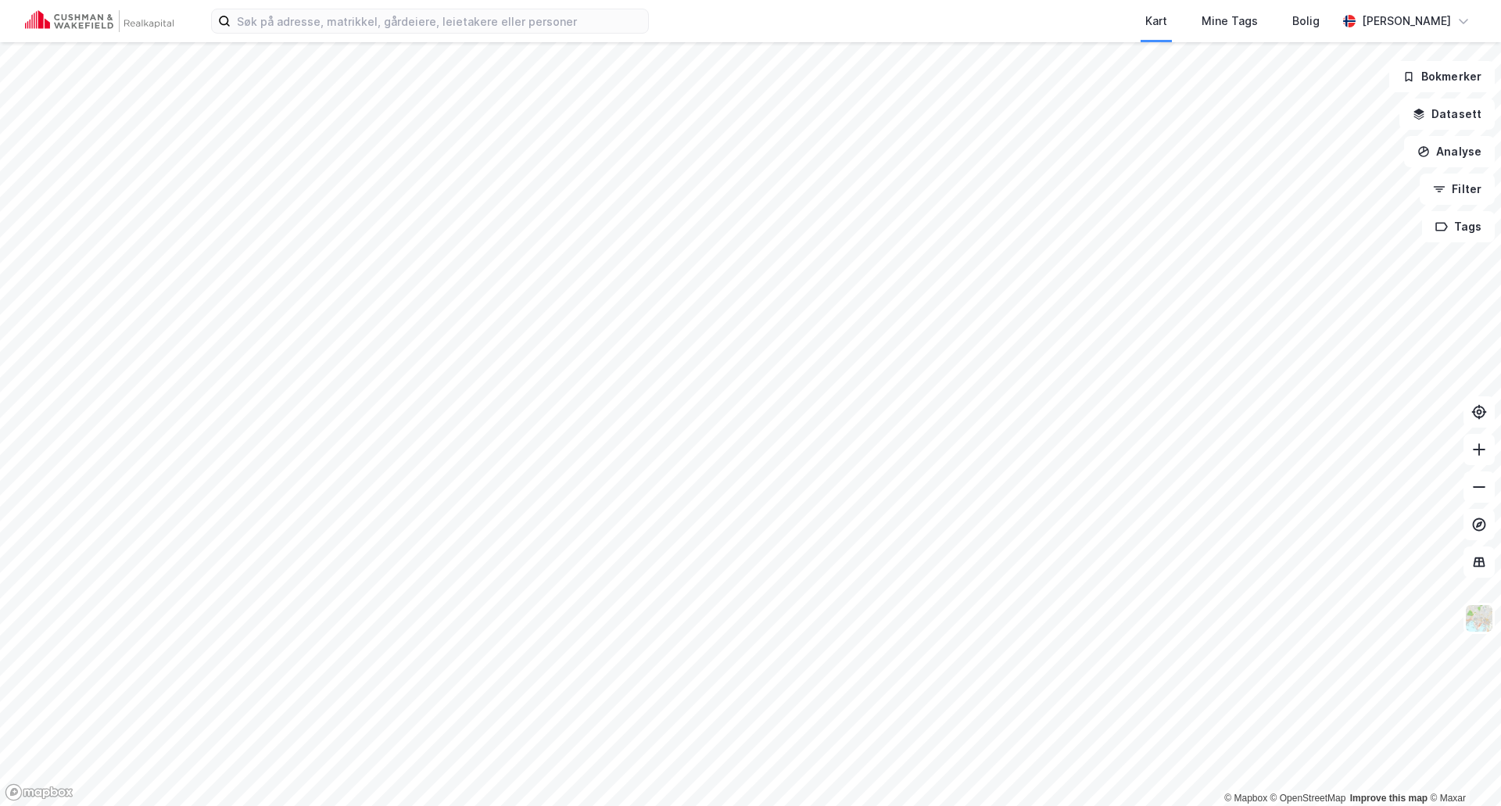
click at [769, 29] on div "Kart Mine Tags Bolig" at bounding box center [1030, 21] width 613 height 42
